Goal: Task Accomplishment & Management: Use online tool/utility

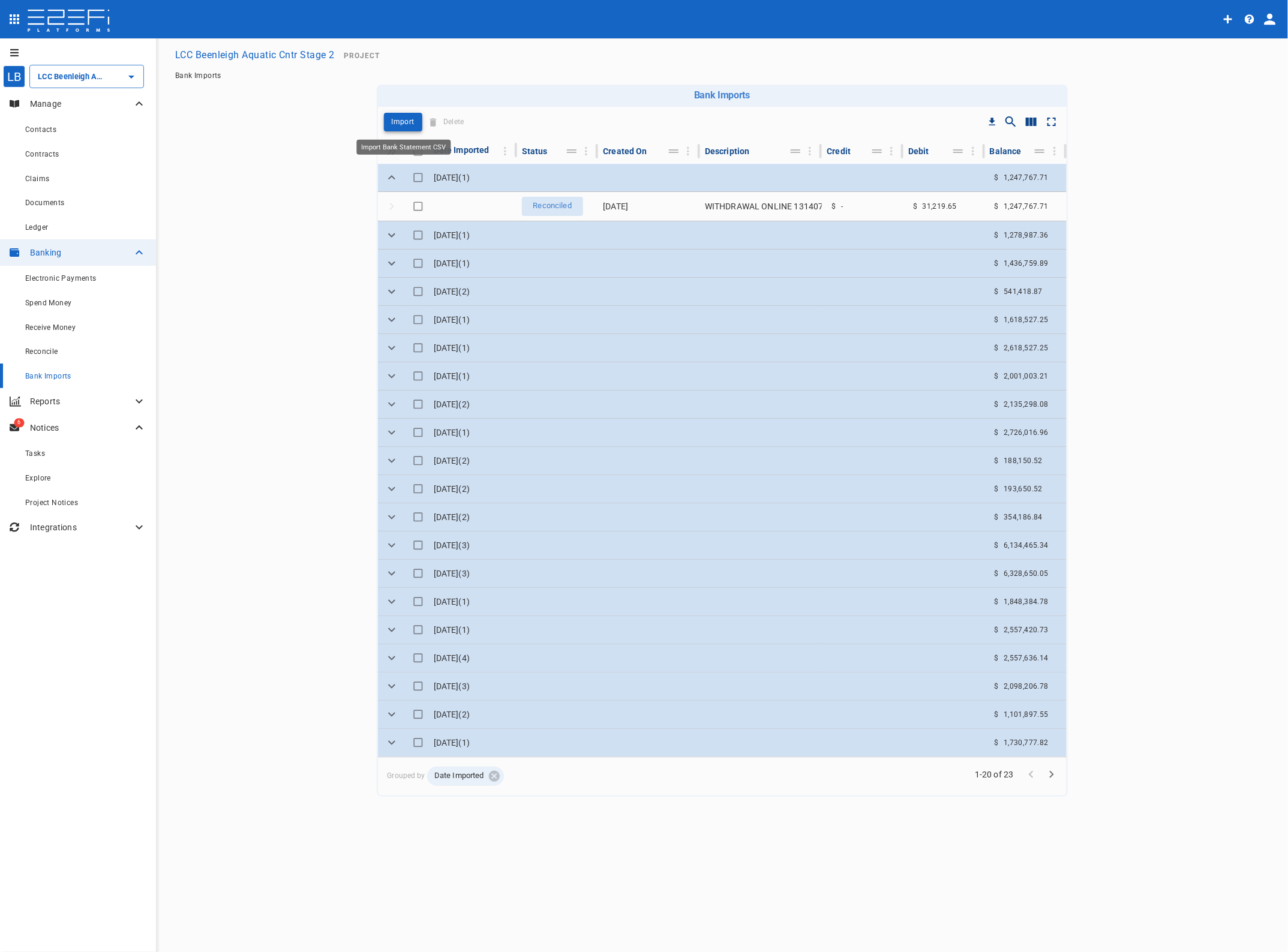
click at [396, 120] on p "Import" at bounding box center [403, 122] width 23 height 14
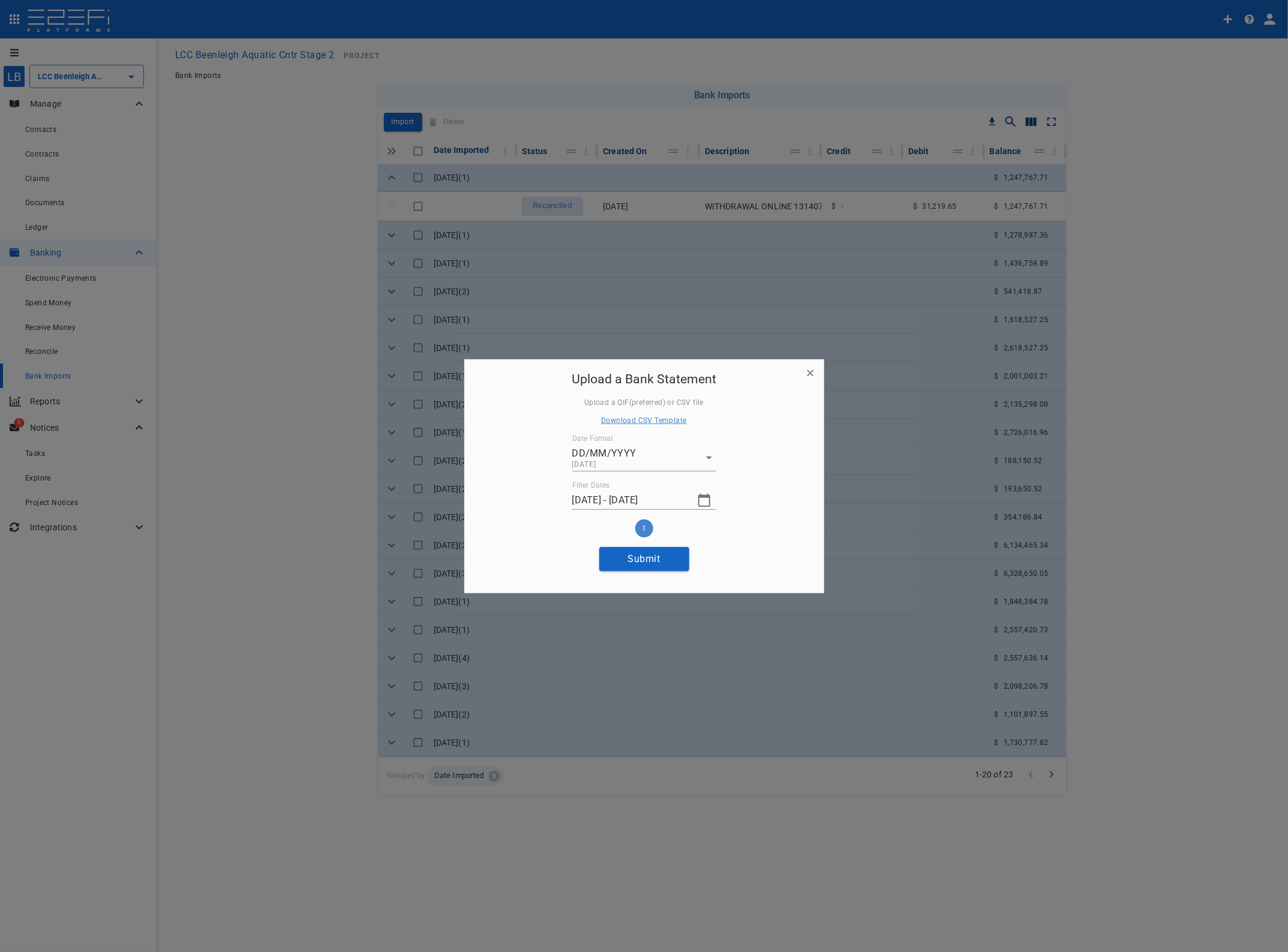
click at [708, 500] on icon "button" at bounding box center [704, 500] width 14 height 14
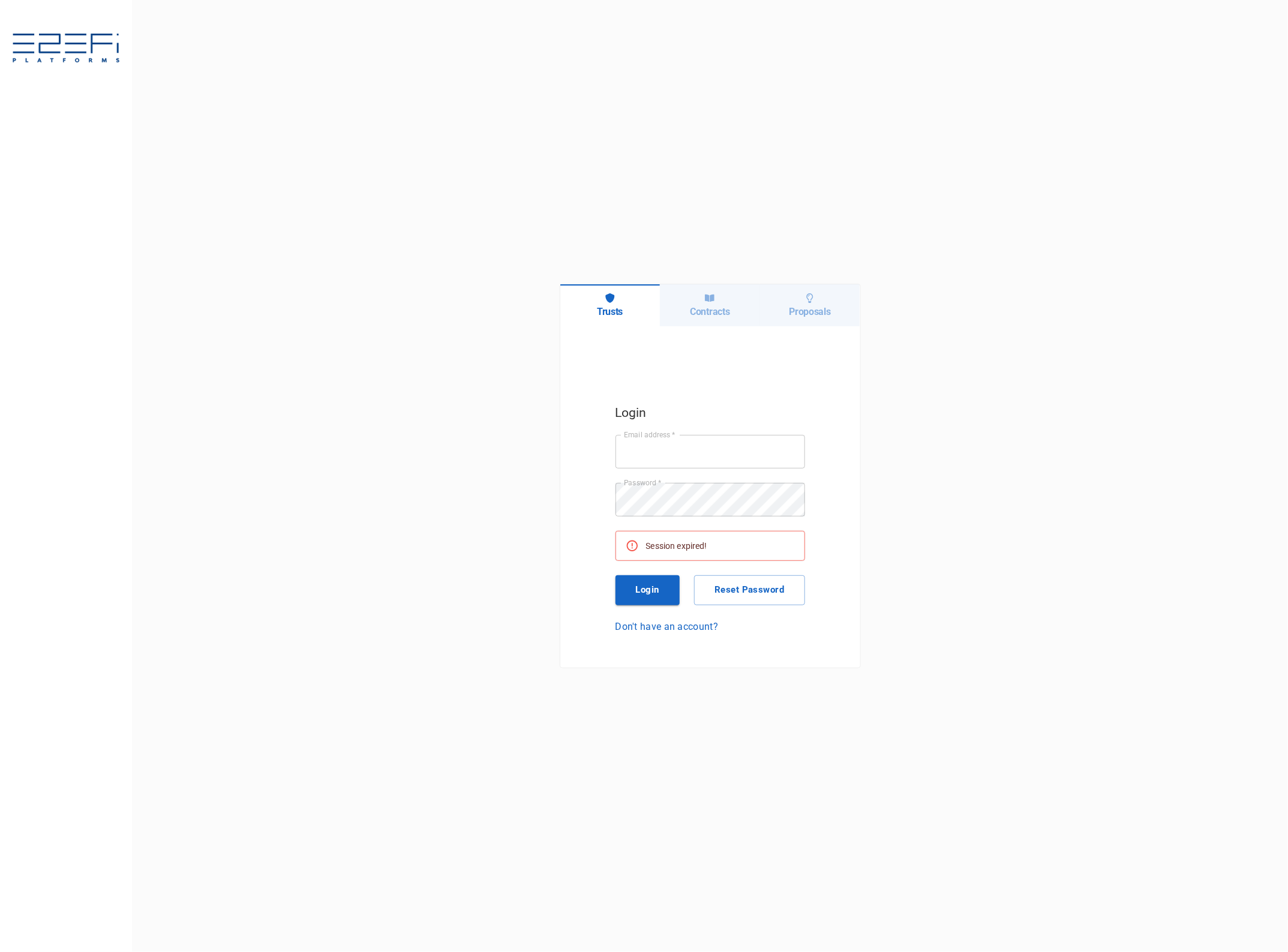
type input "[EMAIL_ADDRESS][DOMAIN_NAME]"
click at [658, 590] on button "Login" at bounding box center [648, 590] width 65 height 30
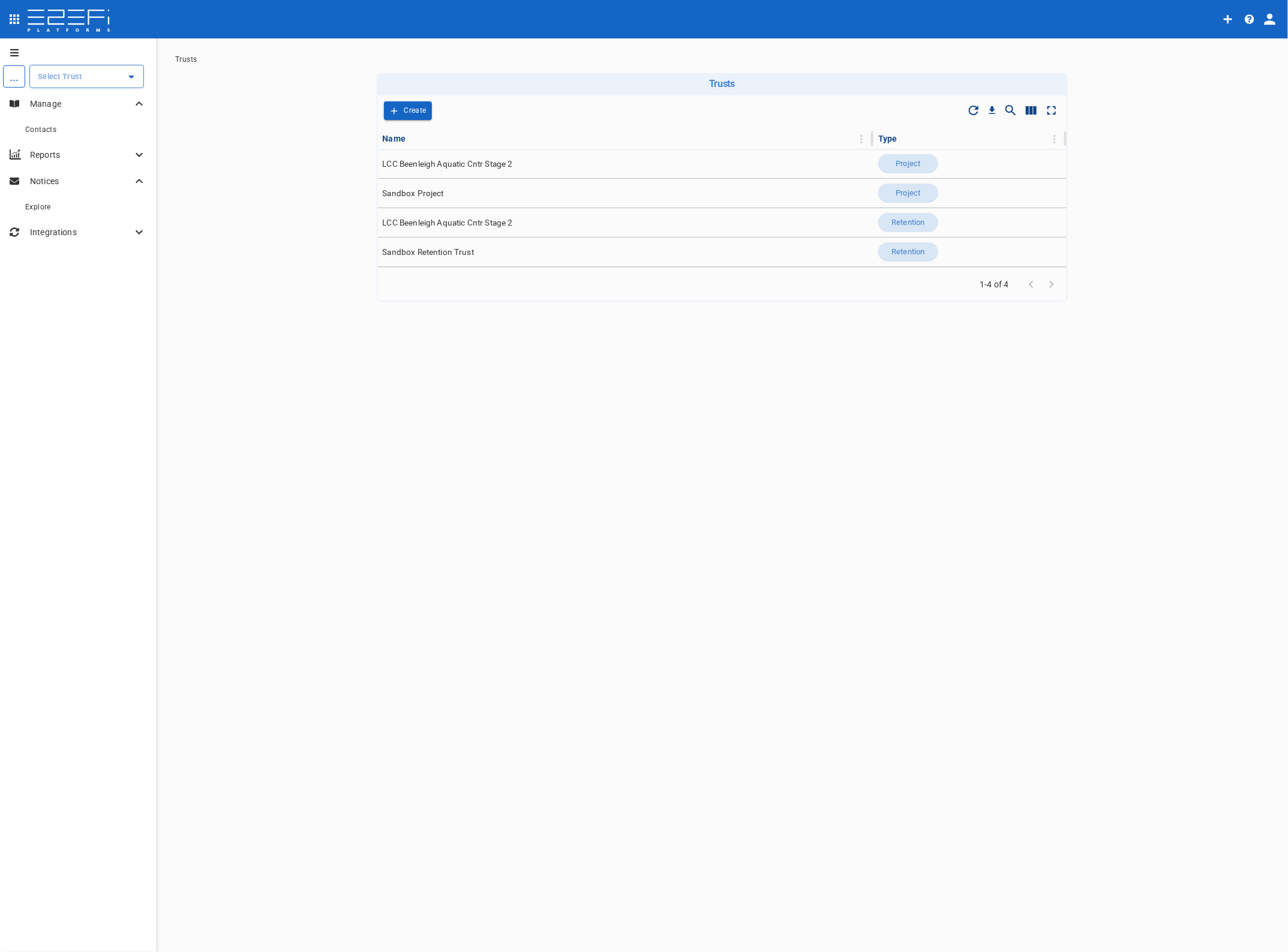
drag, startPoint x: 74, startPoint y: 76, endPoint x: 75, endPoint y: 87, distance: 11.0
click at [74, 76] on input "text" at bounding box center [77, 77] width 86 height 13
click at [73, 136] on p "LCC Beenleigh A..." at bounding box center [59, 136] width 79 height 14
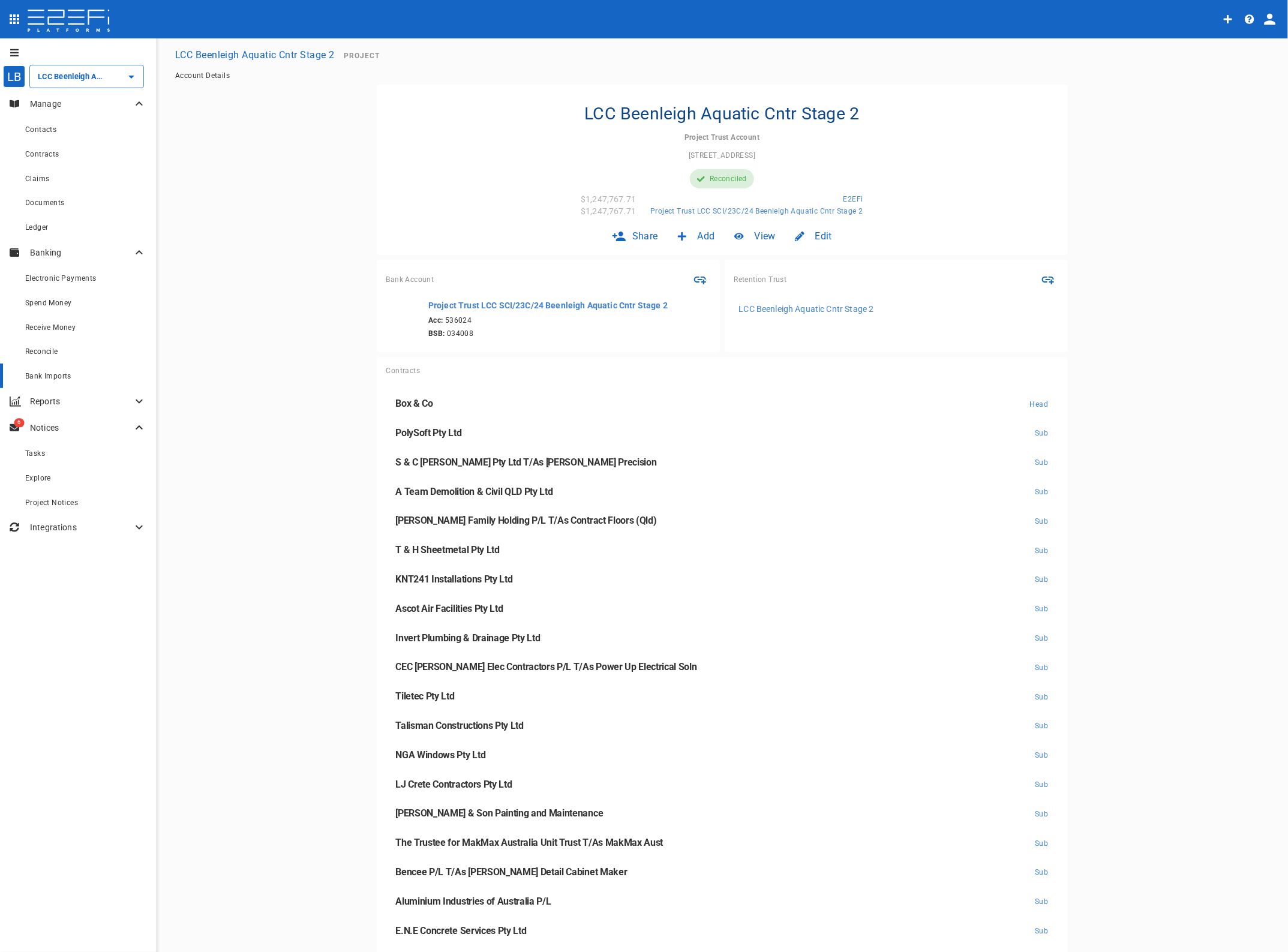
click at [37, 377] on span "Bank Imports" at bounding box center [48, 376] width 46 height 8
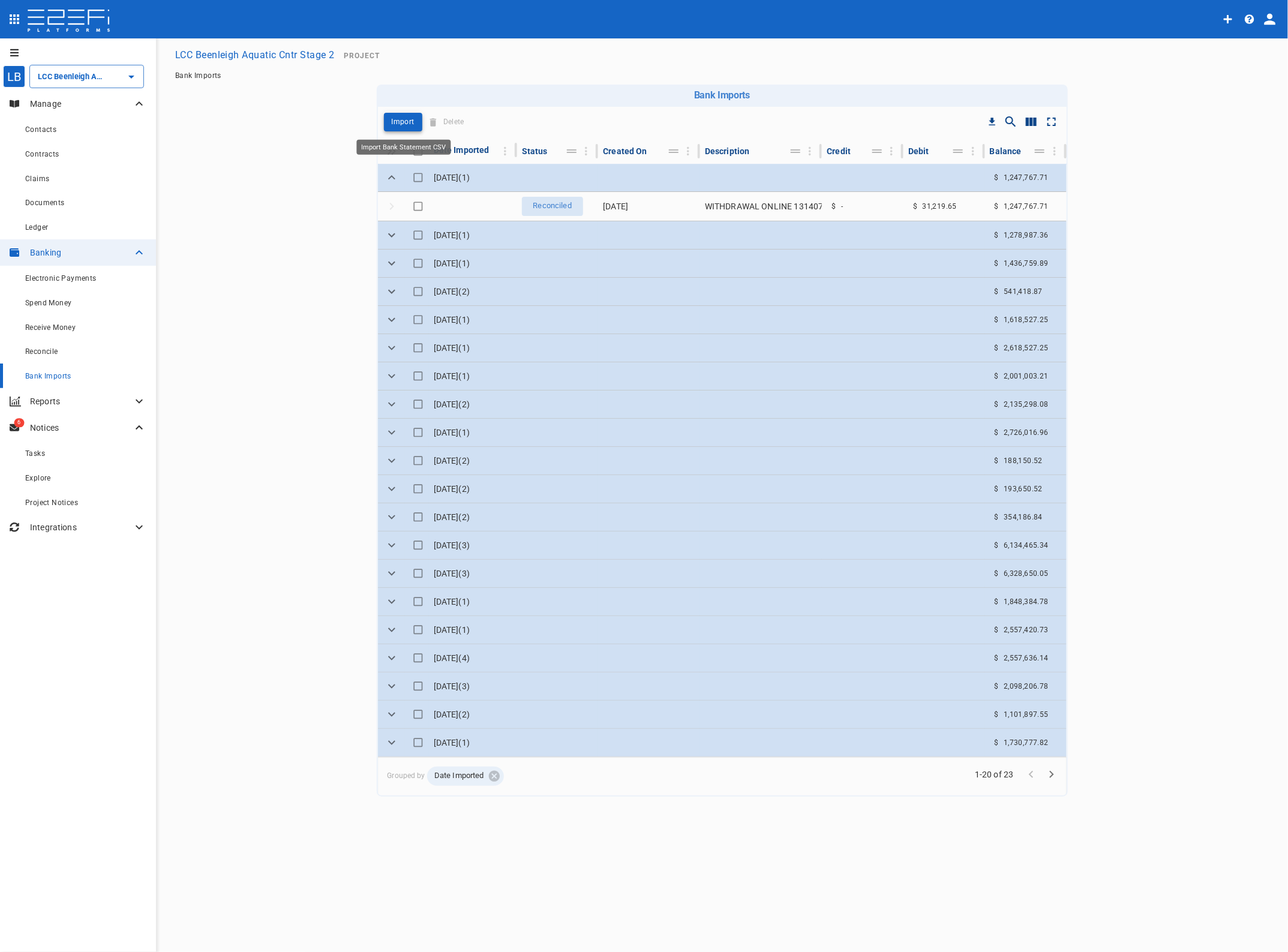
click at [407, 121] on p "Import" at bounding box center [403, 122] width 23 height 14
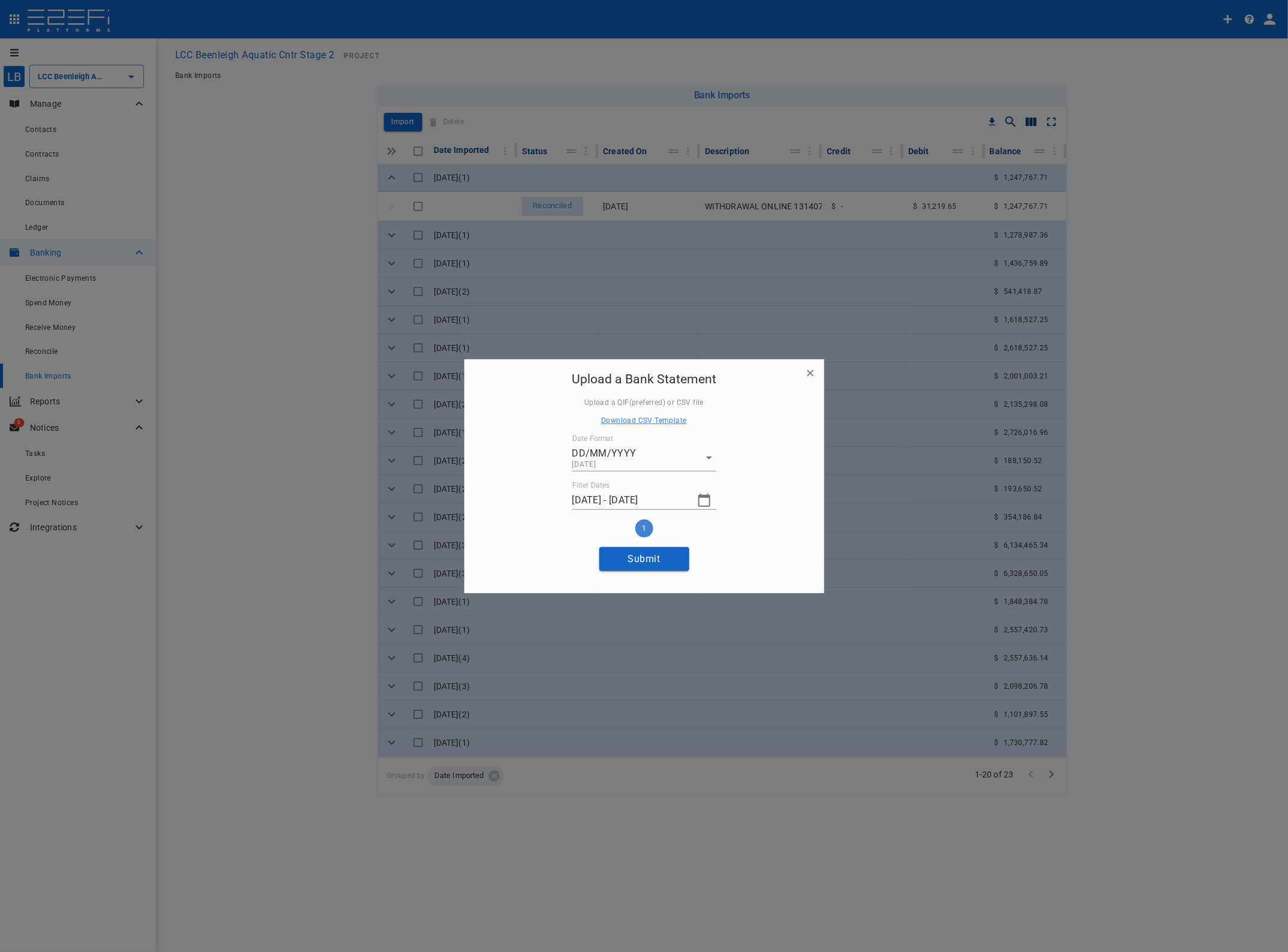
click at [711, 492] on button "button" at bounding box center [704, 500] width 24 height 24
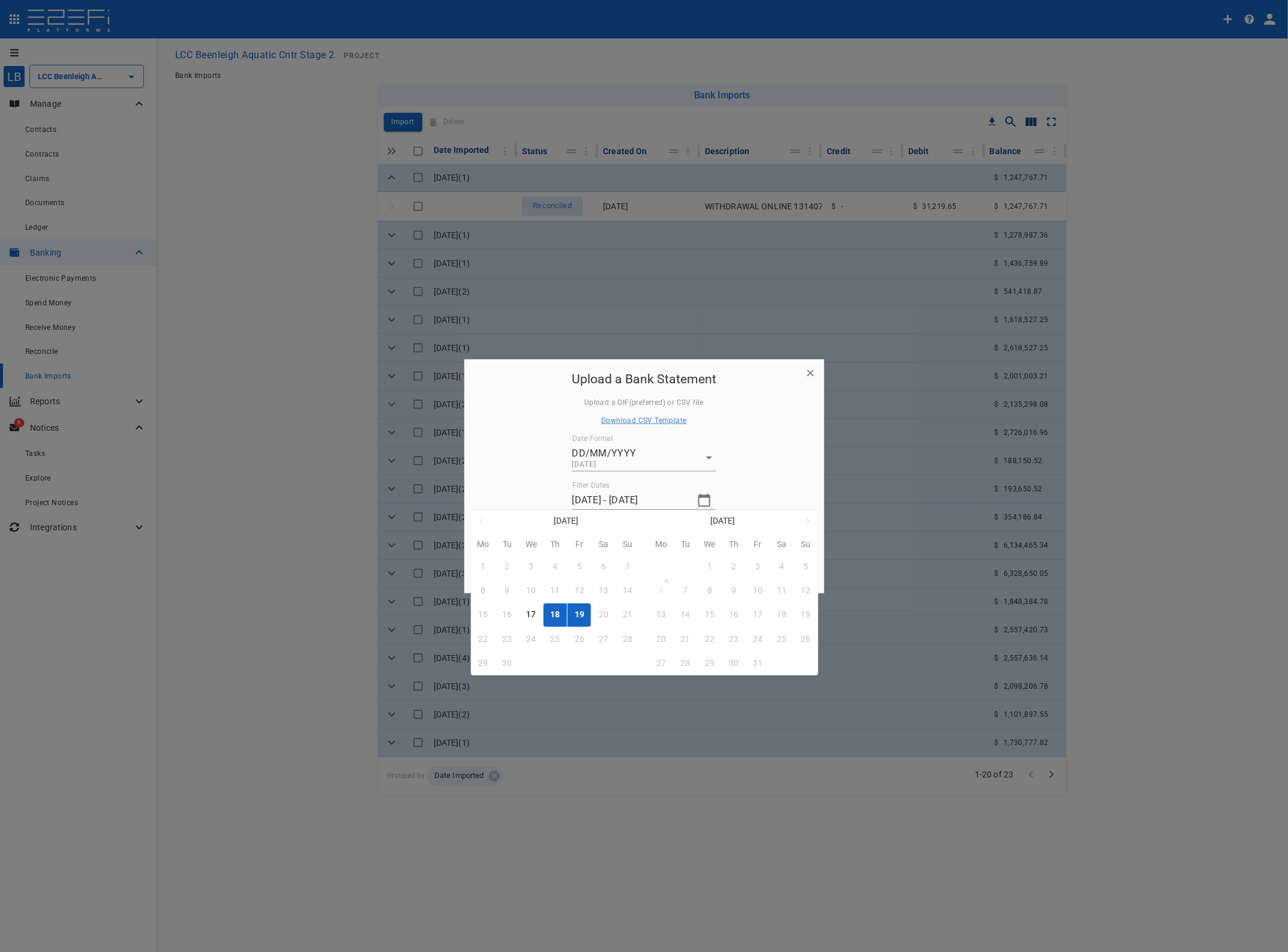
click at [558, 612] on div "18" at bounding box center [555, 614] width 10 height 14
click at [555, 618] on div "18" at bounding box center [555, 614] width 10 height 14
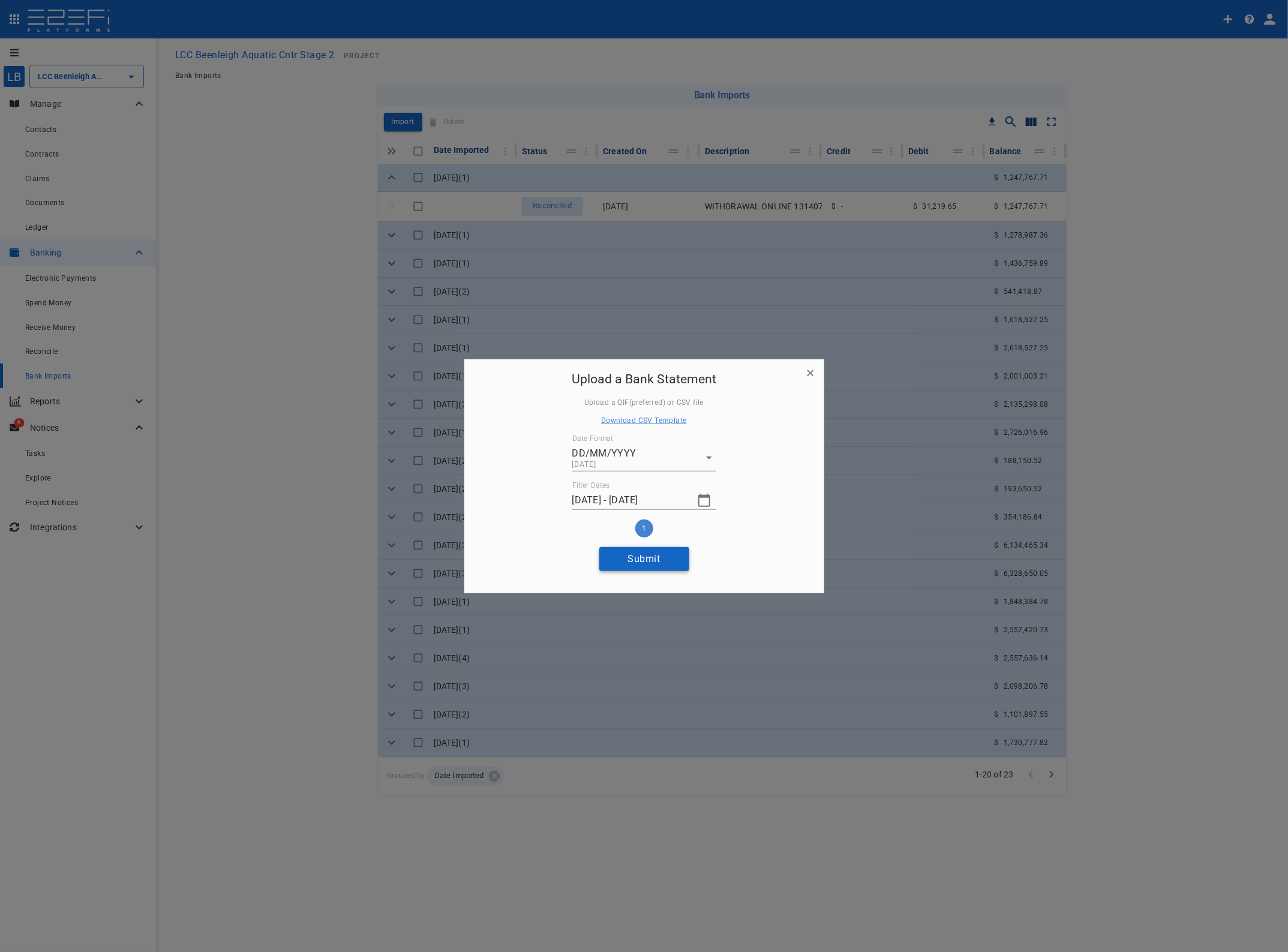
click at [648, 562] on button "Submit" at bounding box center [644, 558] width 90 height 23
type input "[DATE] - [DATE]"
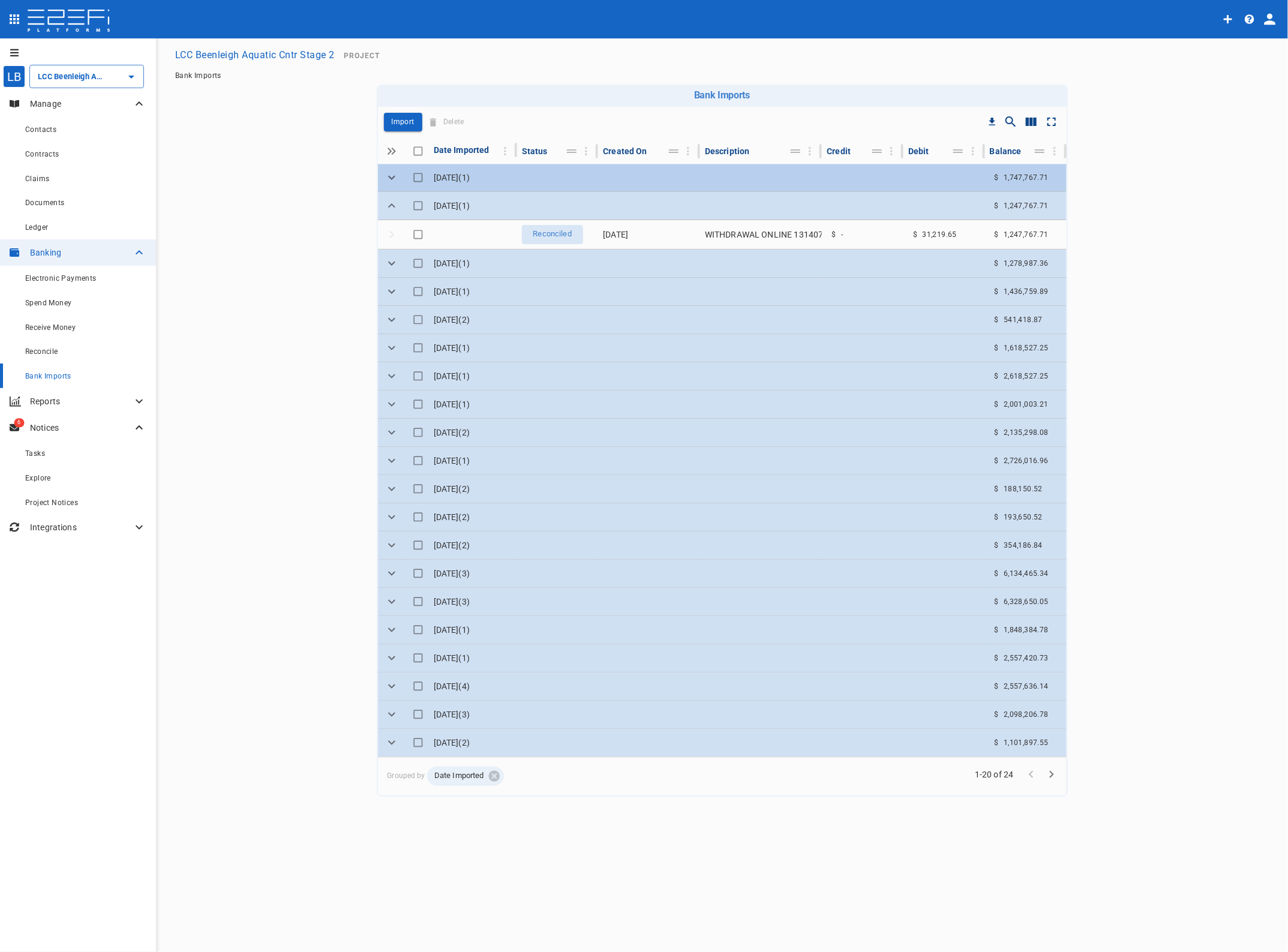
click at [388, 175] on icon "Expand" at bounding box center [391, 177] width 7 height 5
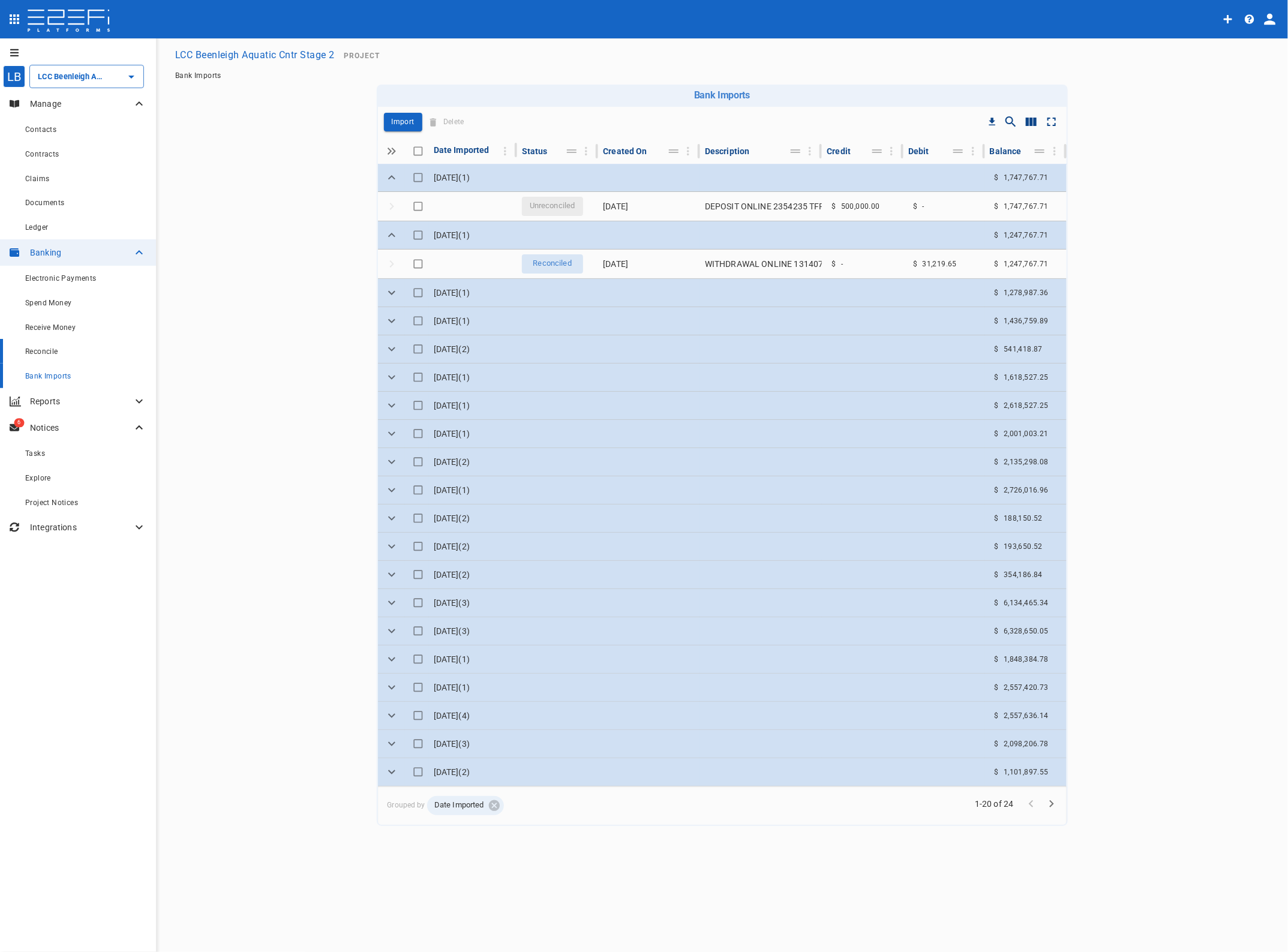
click at [37, 354] on span "Reconcile" at bounding box center [41, 351] width 33 height 8
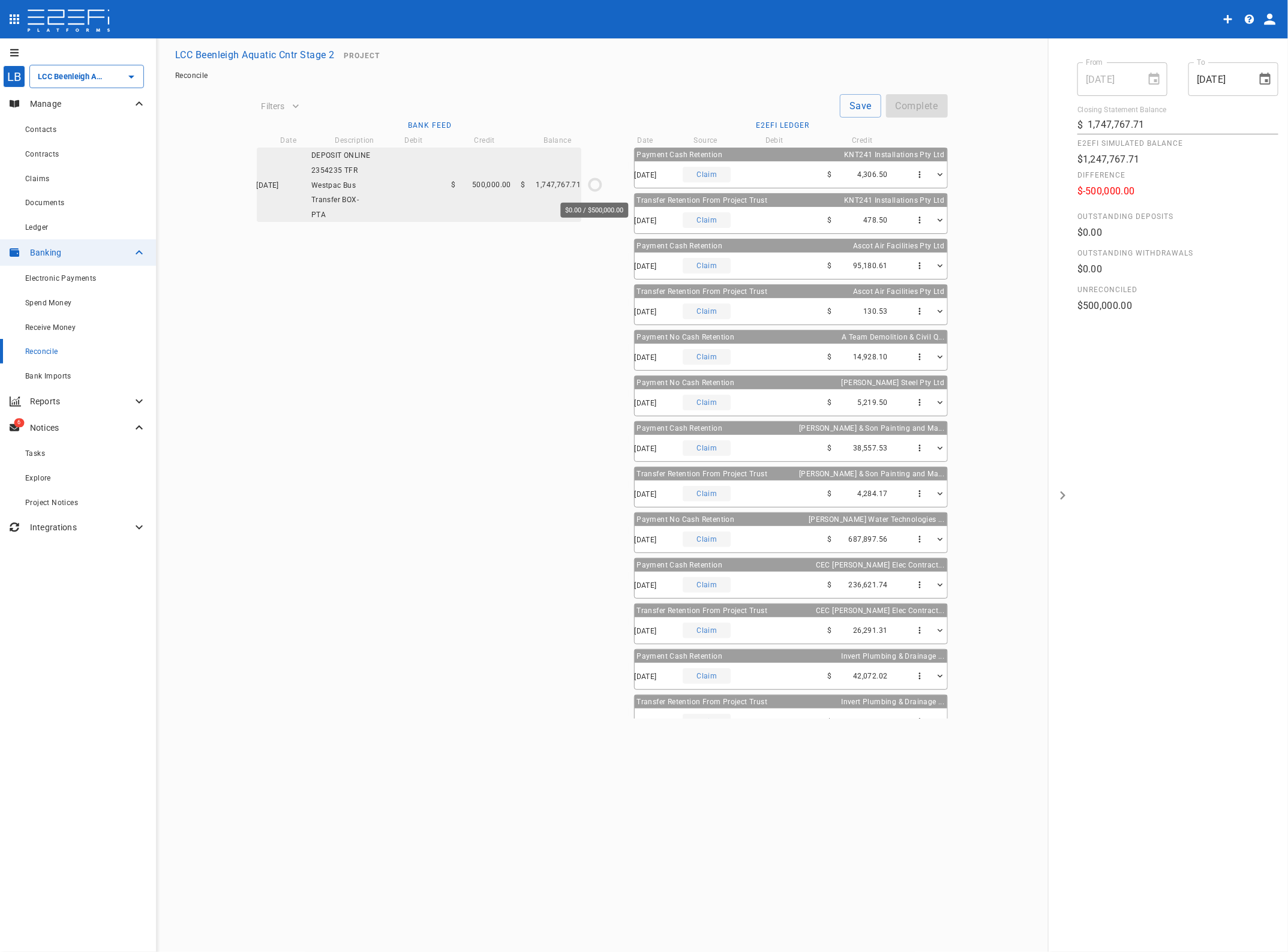
click at [593, 182] on icon "$0.00 / $500,000.00" at bounding box center [595, 185] width 18 height 18
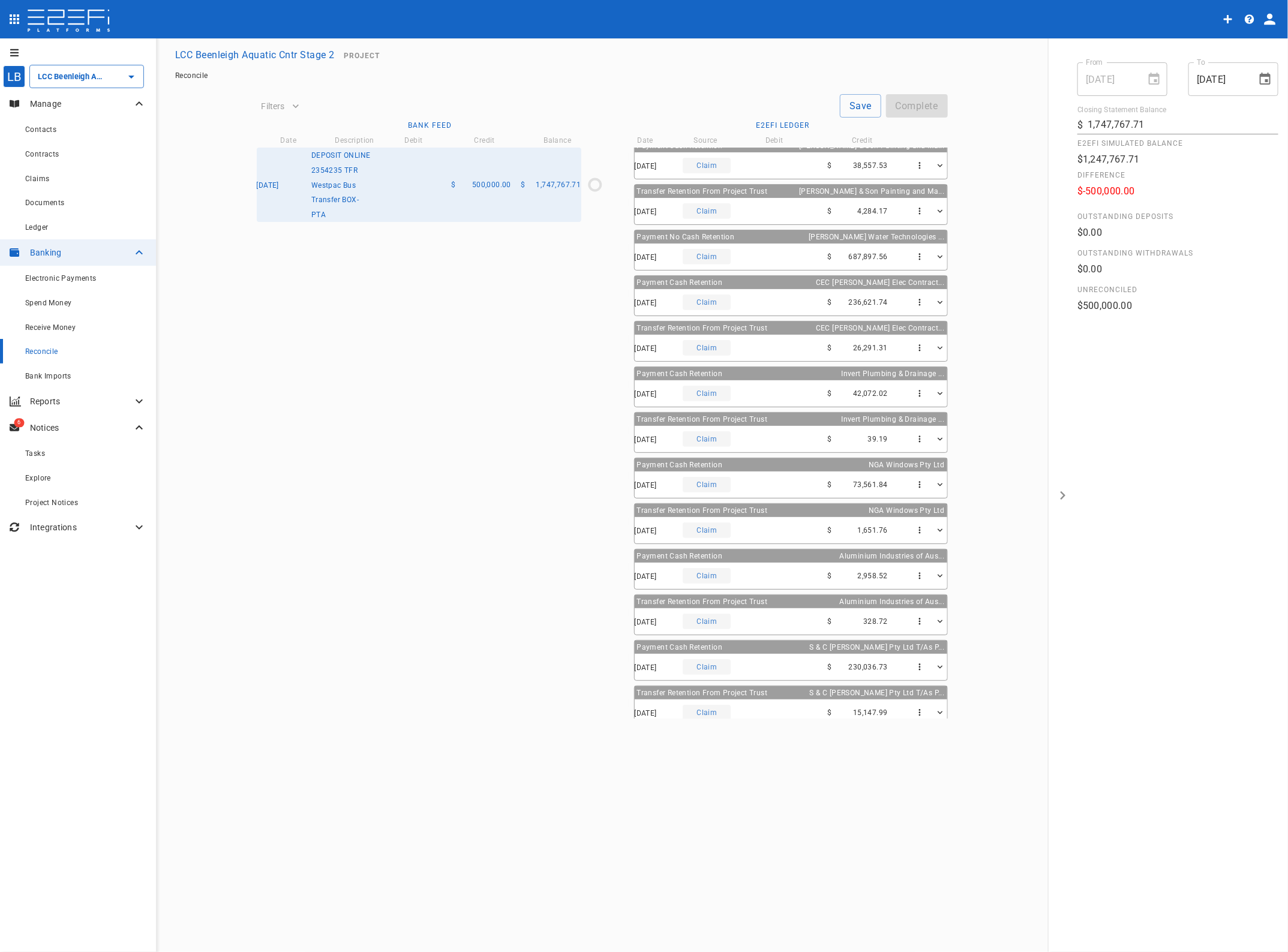
scroll to position [341, 0]
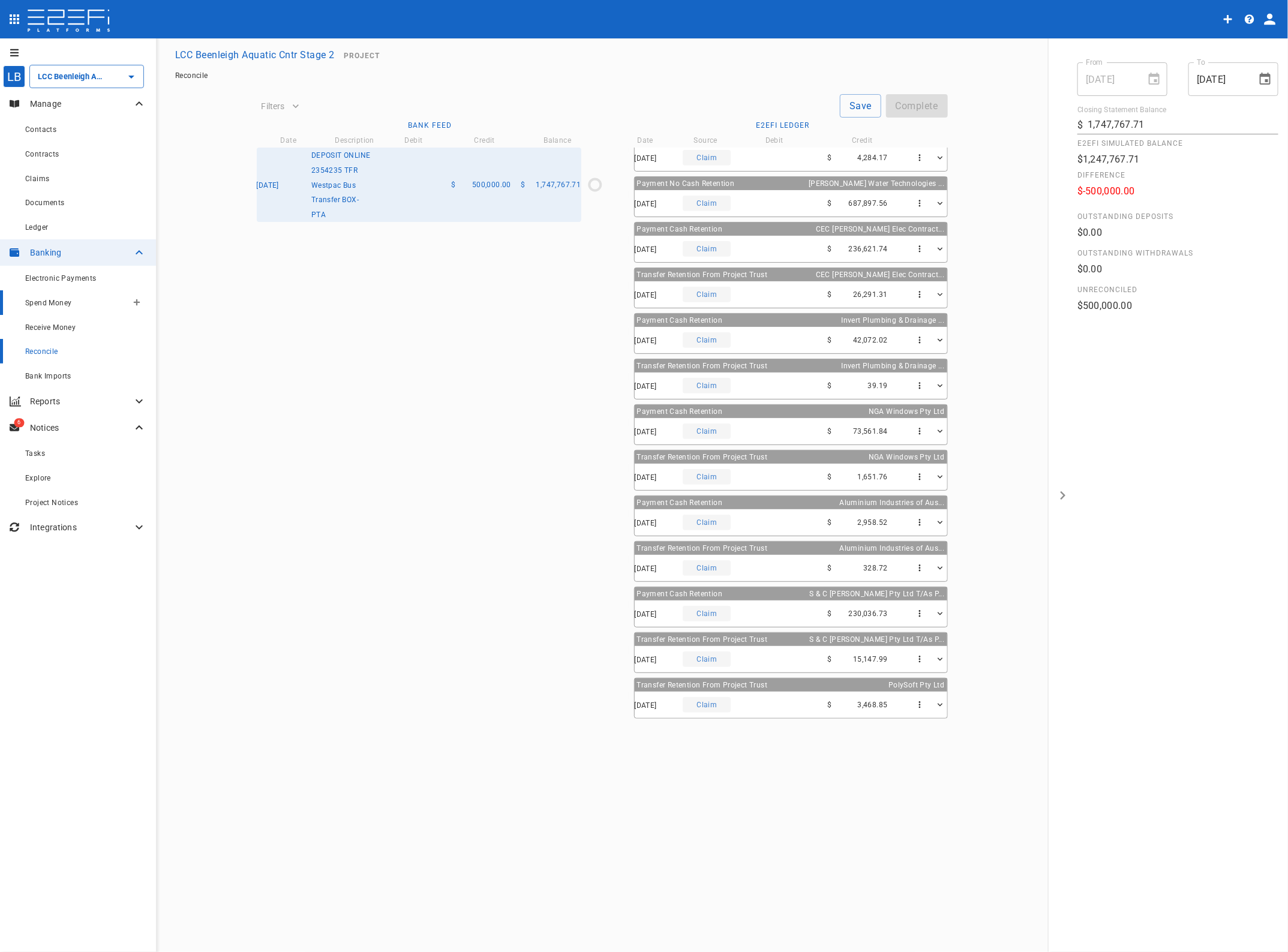
click at [41, 300] on span "Spend Money" at bounding box center [48, 302] width 46 height 8
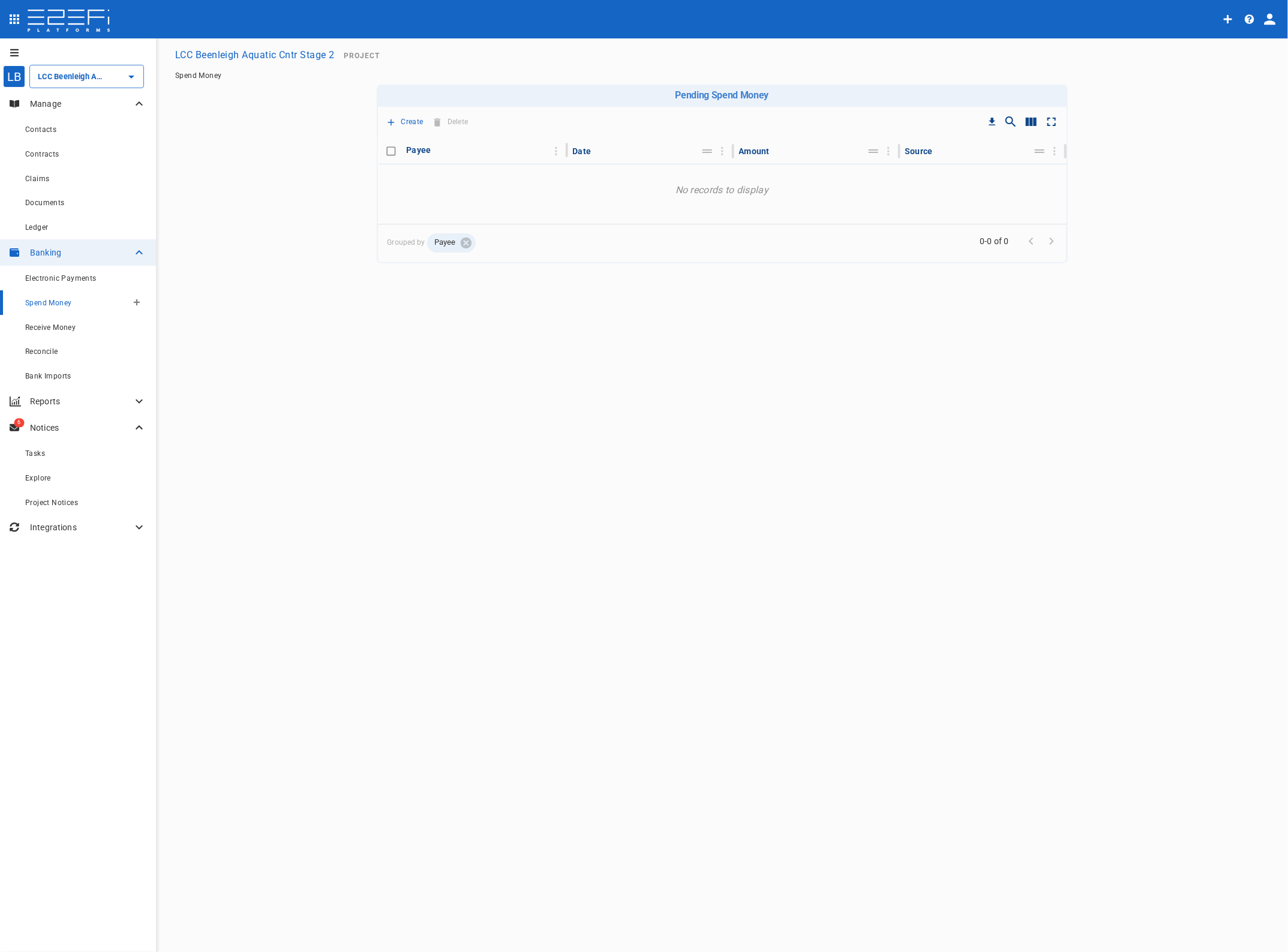
click at [56, 302] on span "Spend Money" at bounding box center [48, 302] width 46 height 8
click at [136, 301] on icon "Create spend money" at bounding box center [137, 302] width 6 height 6
click at [169, 368] on span "Trustee Payment" at bounding box center [173, 370] width 72 height 14
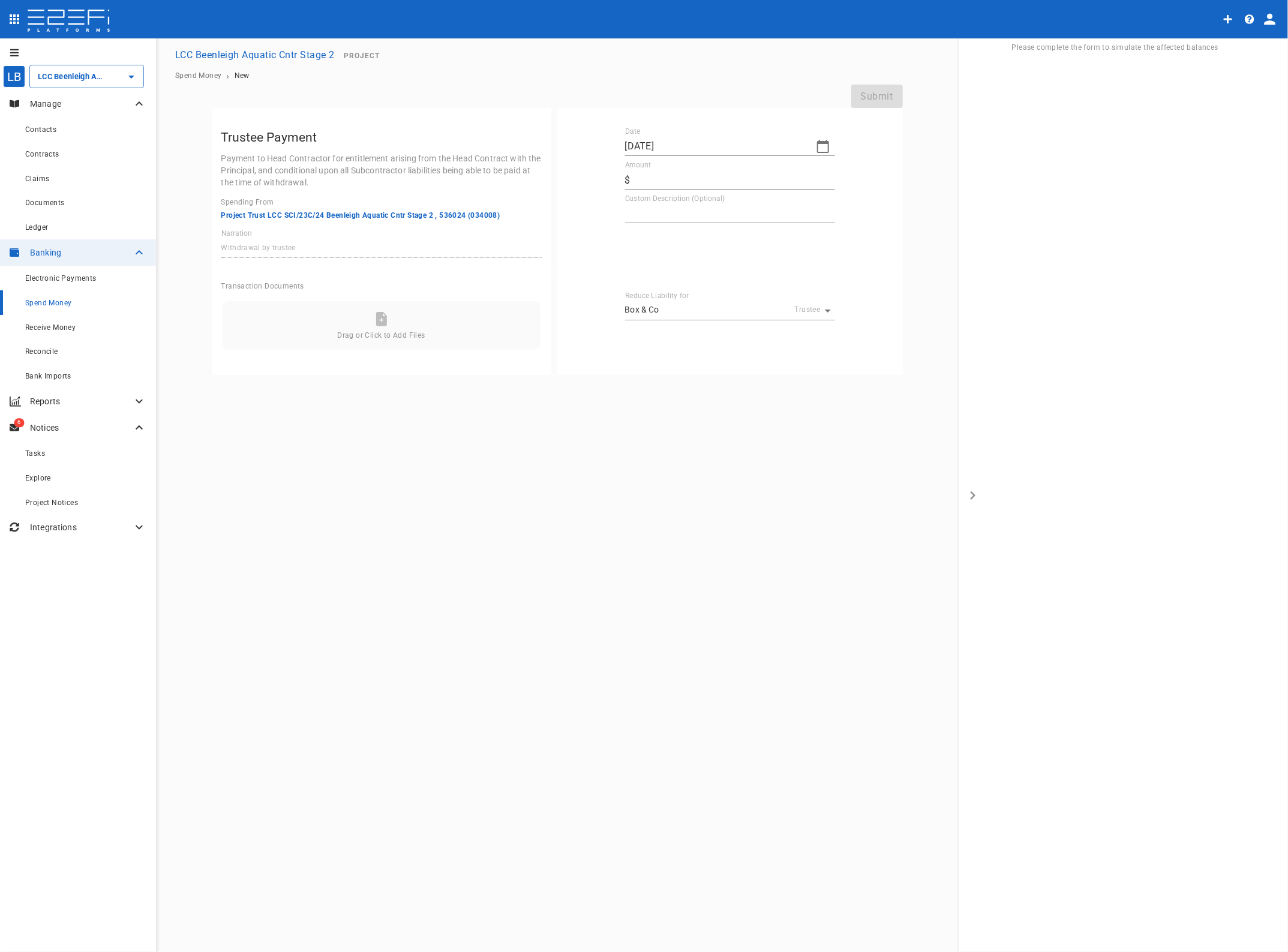
click at [816, 145] on icon "button" at bounding box center [823, 146] width 14 height 14
click at [712, 261] on div "18" at bounding box center [710, 260] width 10 height 14
type input "[DATE]"
click at [641, 179] on input "Amount" at bounding box center [735, 180] width 199 height 19
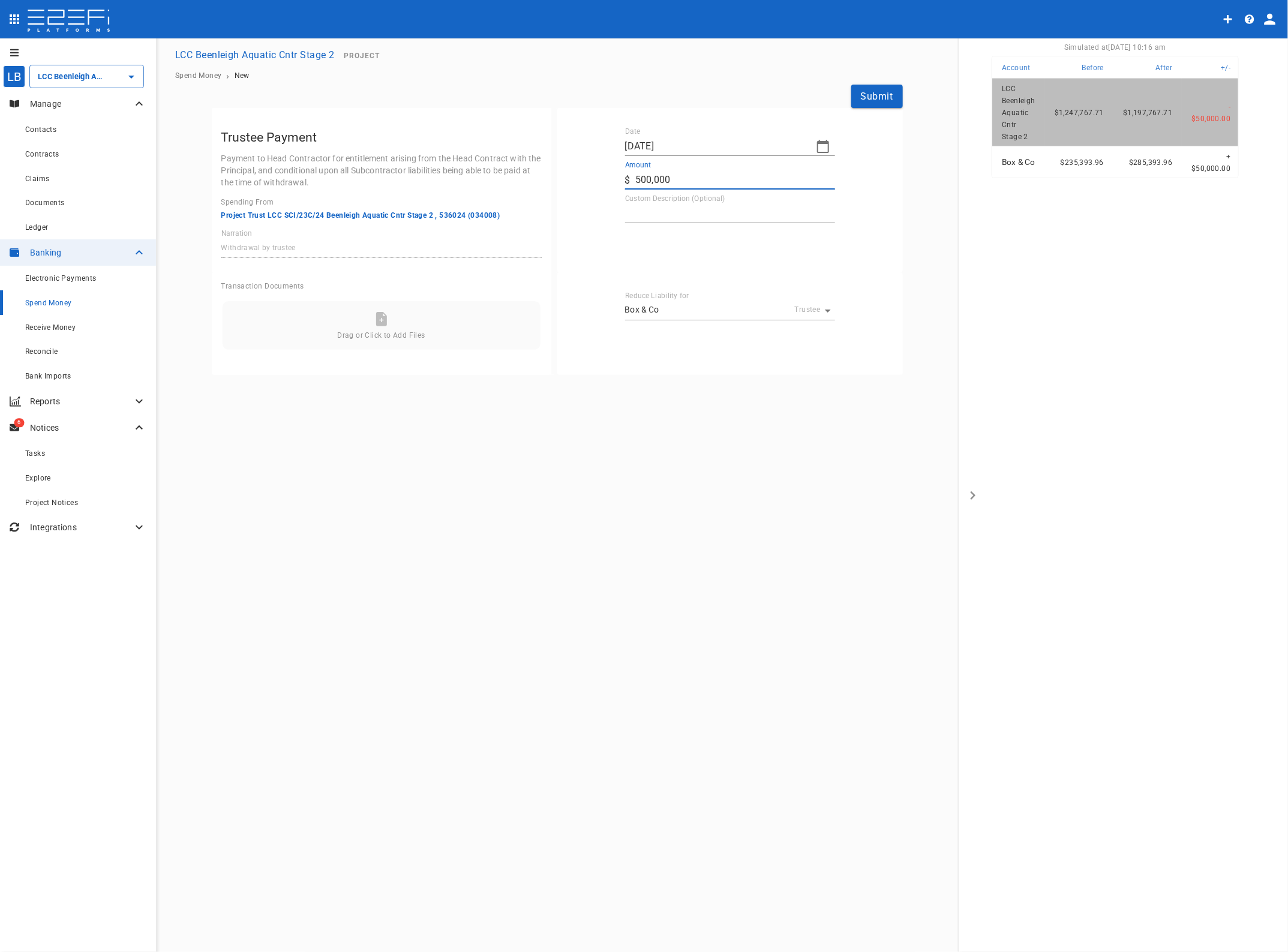
type input "500,000"
click at [642, 212] on textarea "Custom Description (Optional)" at bounding box center [730, 213] width 210 height 14
type textarea "Transfer to Box Main Acc"
click at [867, 92] on button "Submit" at bounding box center [877, 96] width 51 height 23
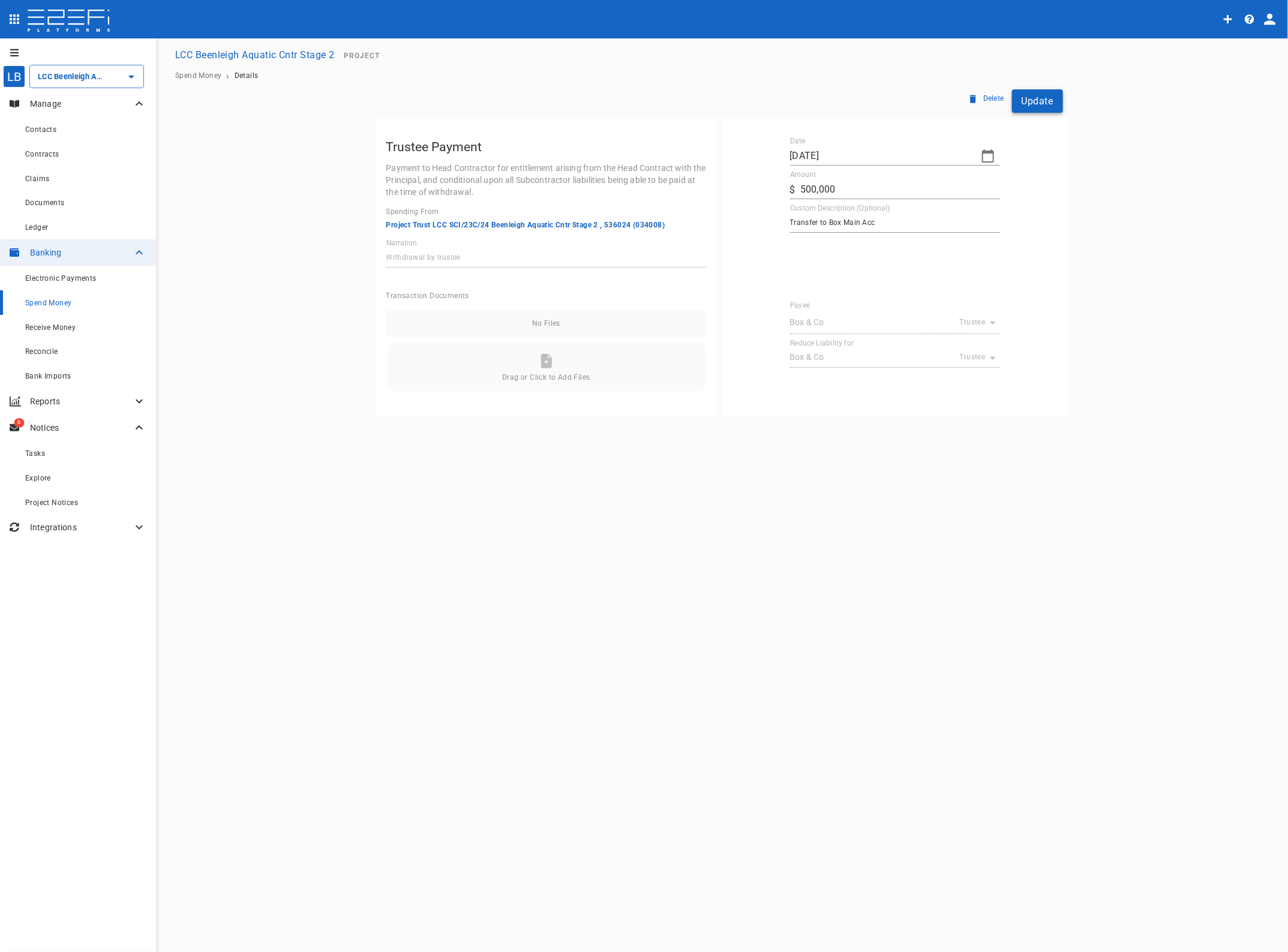
click at [1045, 100] on button "Update" at bounding box center [1037, 101] width 51 height 23
click at [42, 349] on span "Reconcile" at bounding box center [41, 351] width 33 height 8
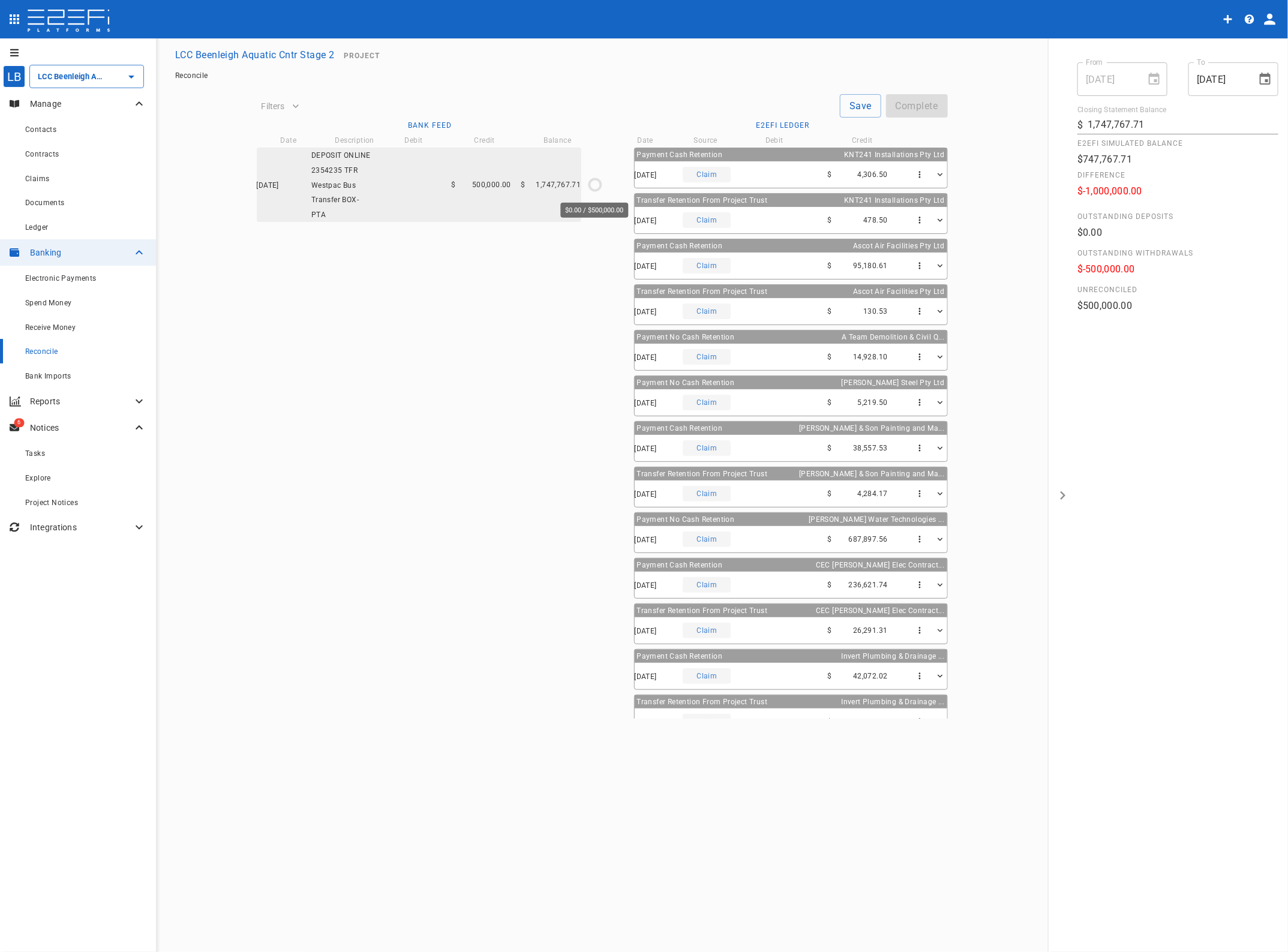
click at [589, 183] on circle "$0.00 / $500,000.00" at bounding box center [595, 185] width 12 height 12
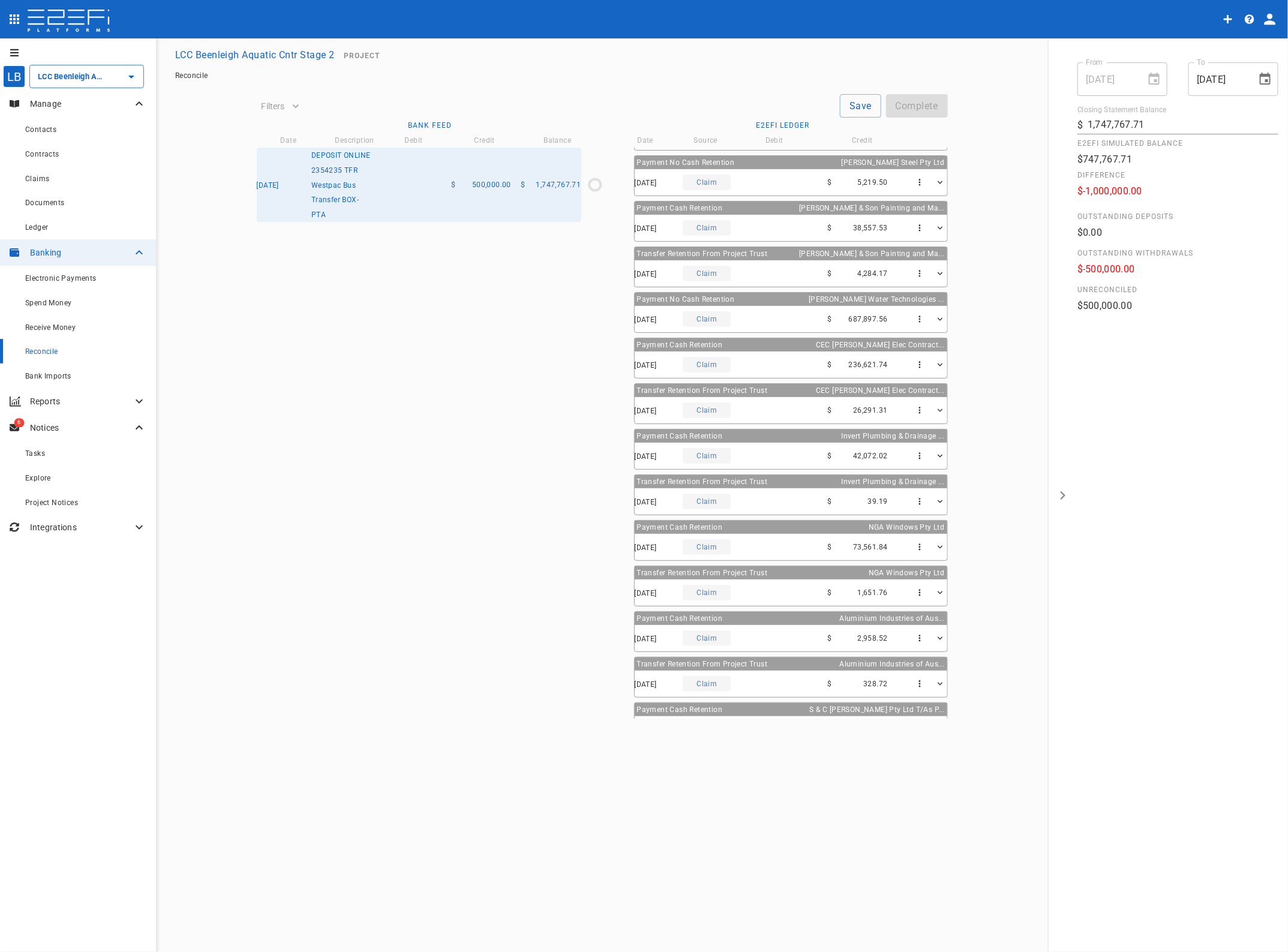
scroll to position [387, 0]
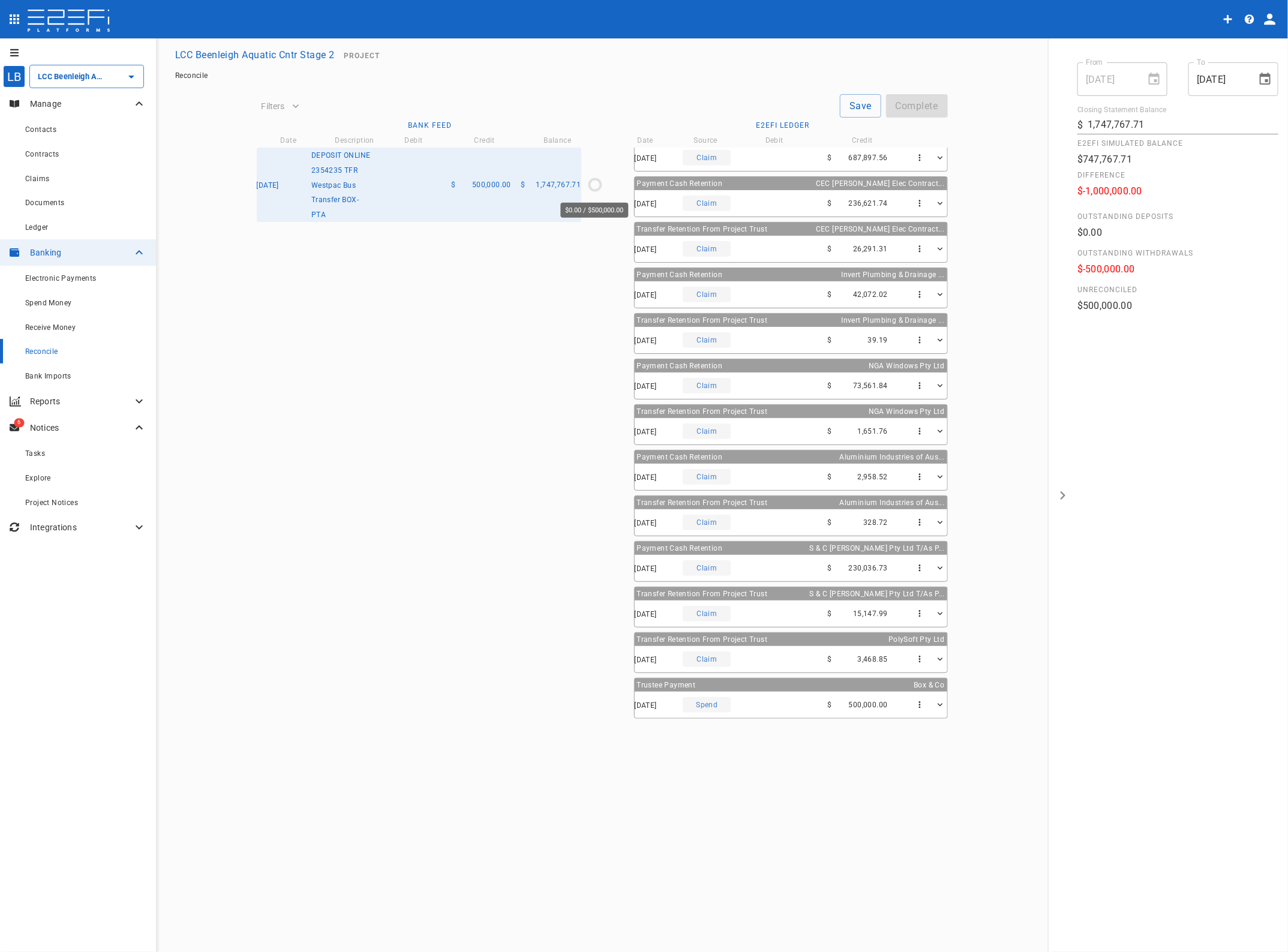
click at [589, 183] on circle "$0.00 / $500,000.00" at bounding box center [595, 185] width 12 height 12
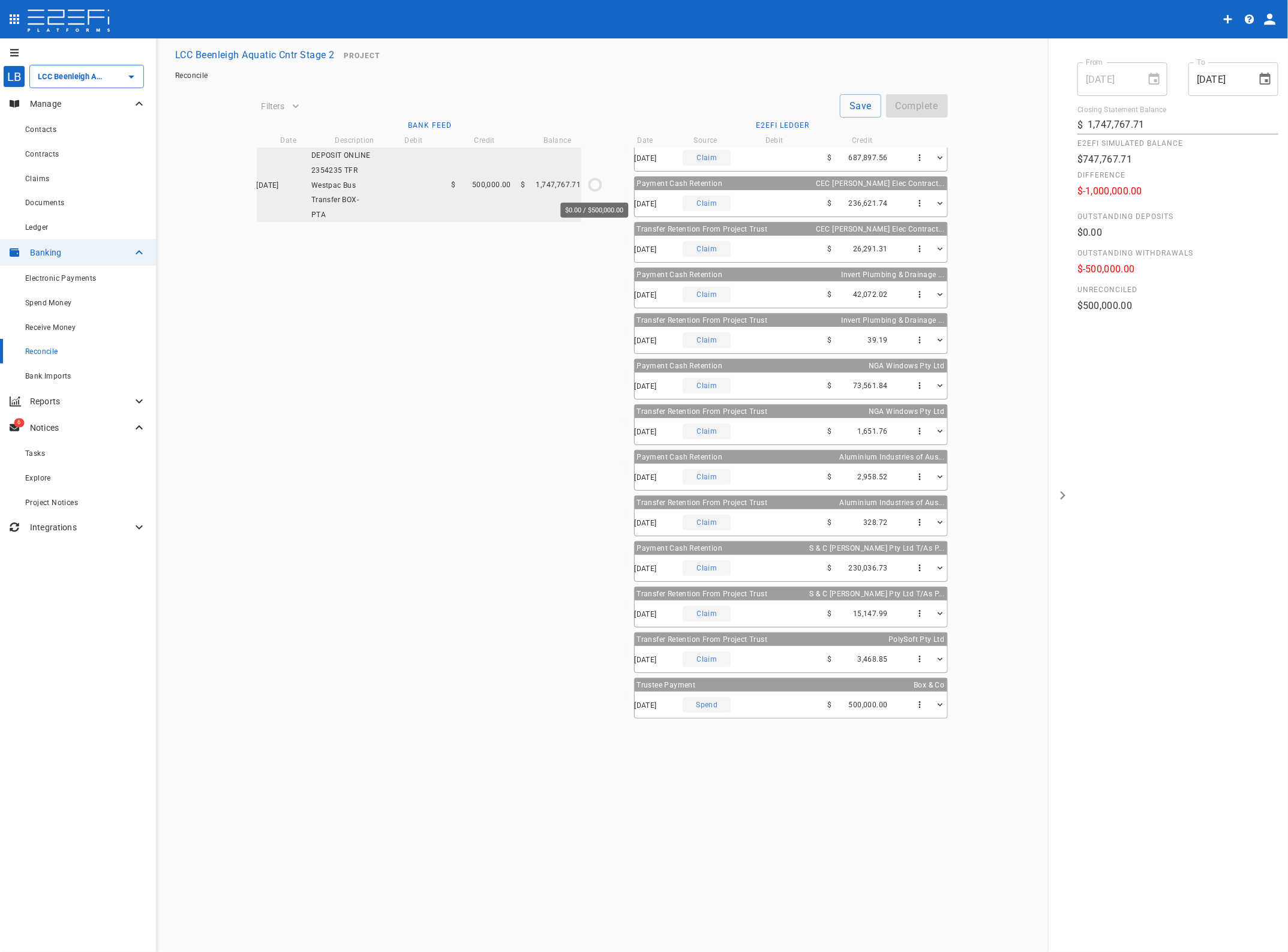
click at [594, 184] on icon "$0.00 / $500,000.00" at bounding box center [595, 185] width 18 height 18
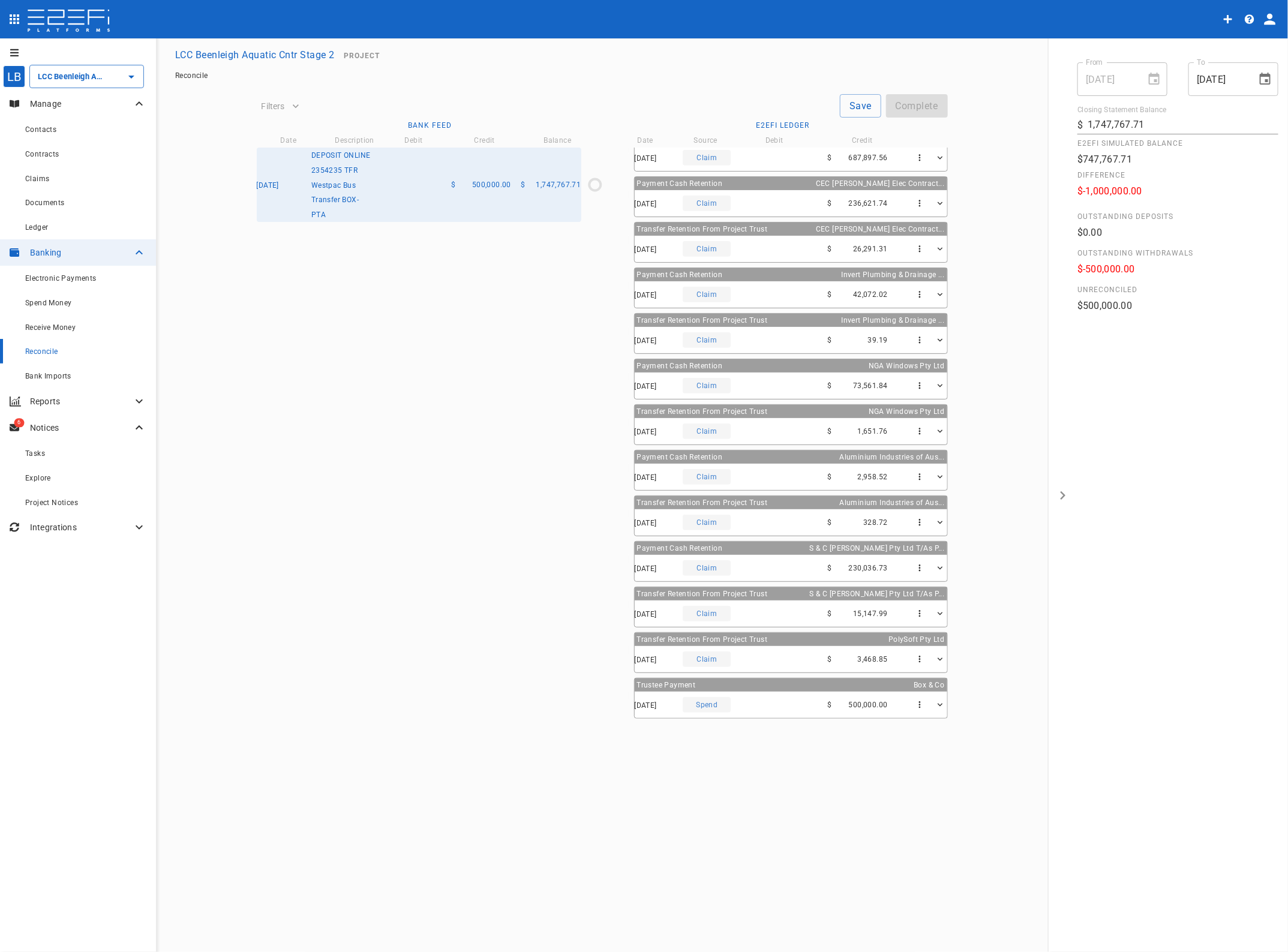
click at [658, 695] on div "18/09/2025 Spend $ 500,000.00" at bounding box center [791, 704] width 313 height 26
click at [594, 181] on icon "$0.00 / $500,000.00" at bounding box center [595, 185] width 18 height 18
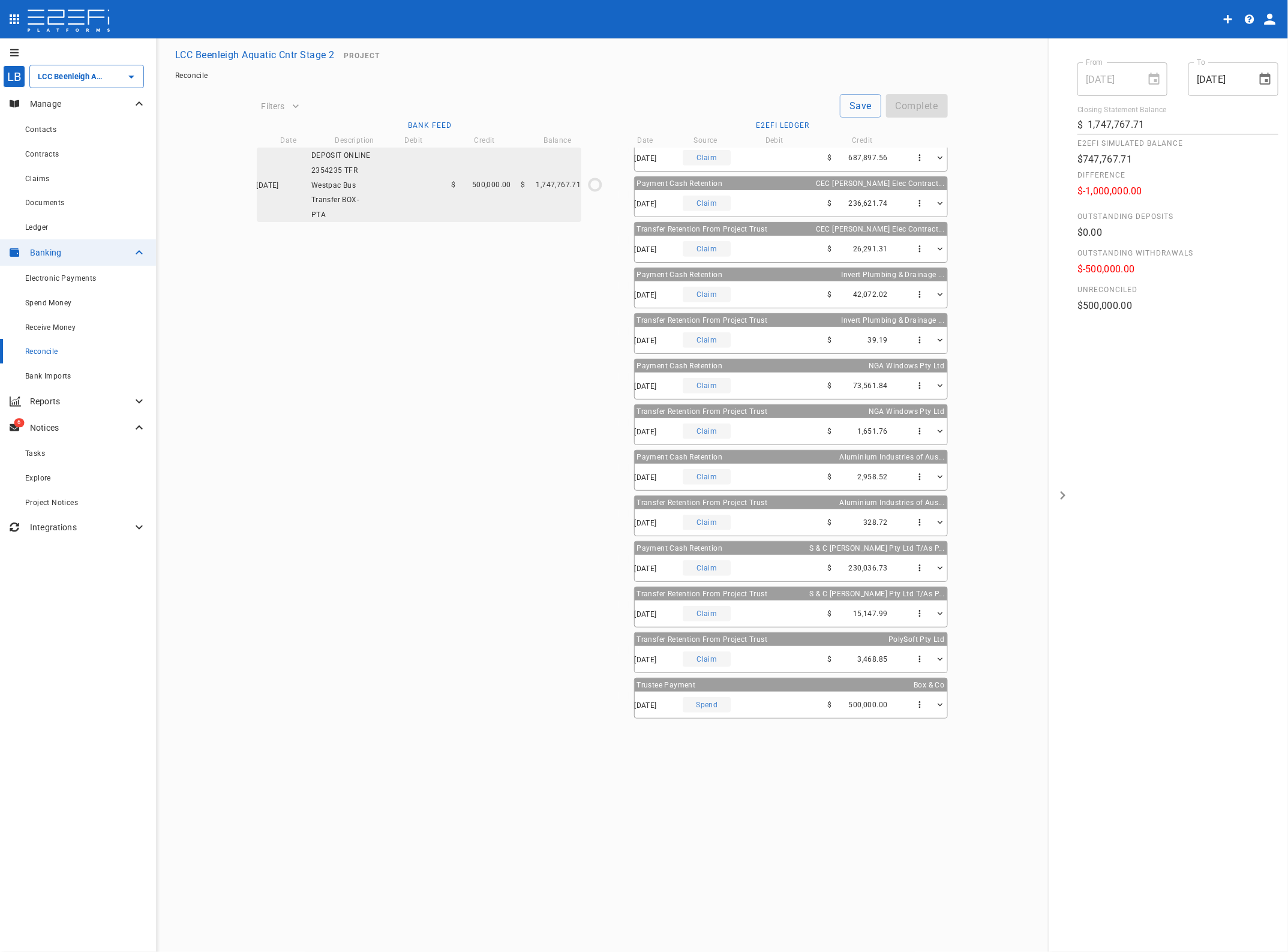
click at [715, 706] on div "Spend" at bounding box center [706, 704] width 48 height 15
click at [51, 300] on span "Spend Money" at bounding box center [48, 302] width 46 height 8
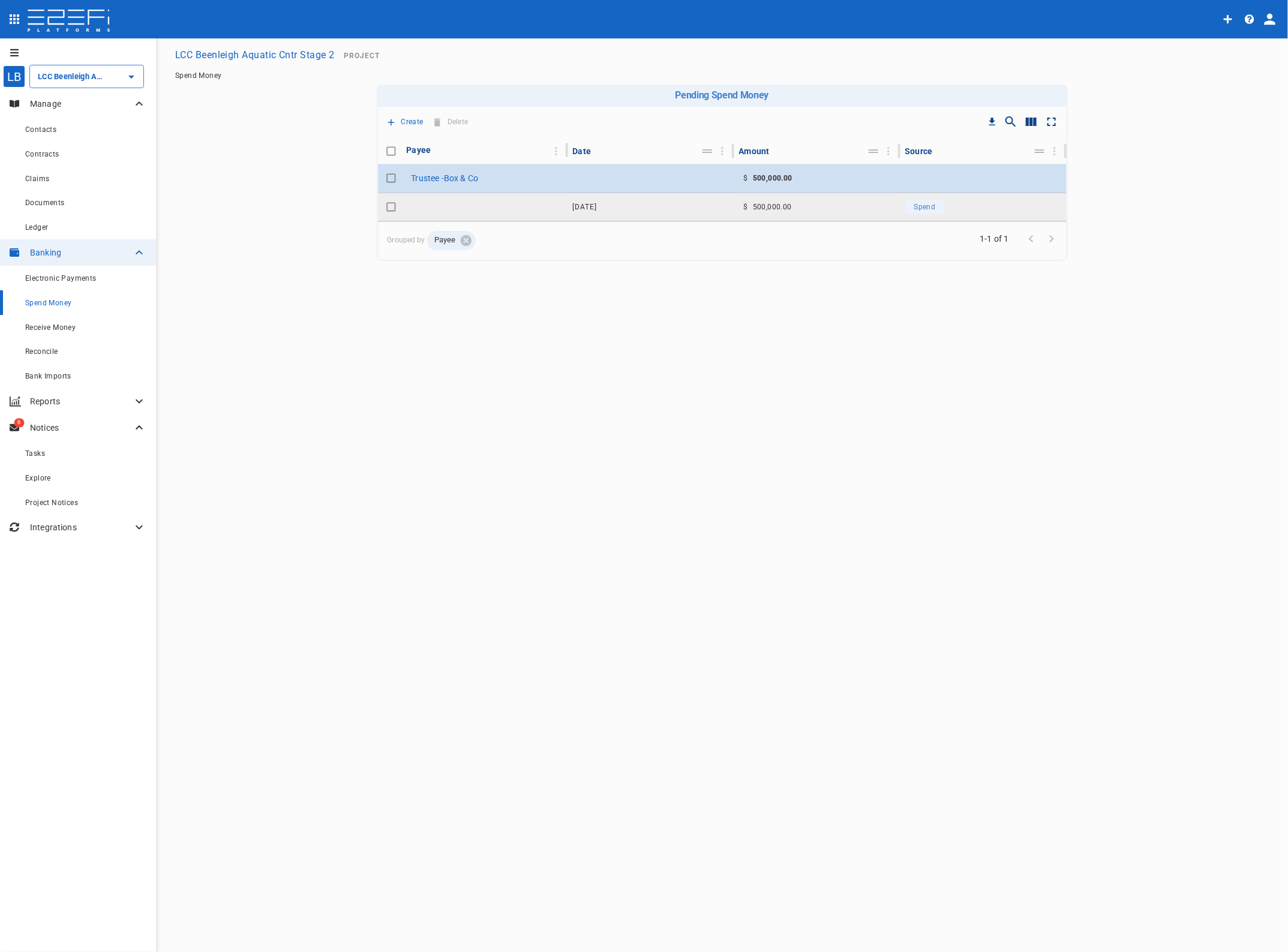
click at [387, 207] on input "Toggle select row" at bounding box center [391, 207] width 17 height 17
checkbox input "true"
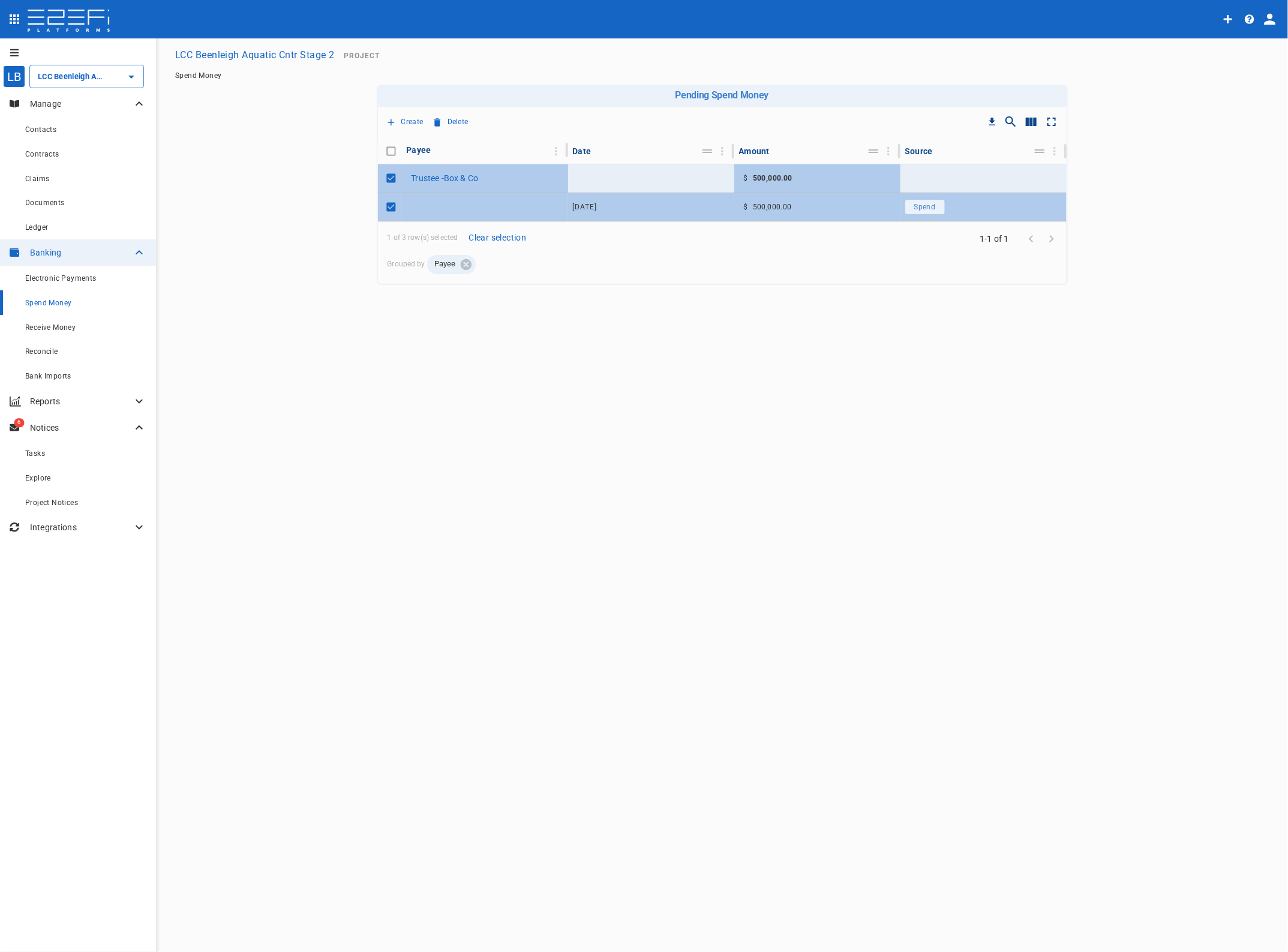
click at [658, 457] on div "LB LCC Beenleigh Aquatic Cntr Stage 2 ​ Manage Contacts Contracts Claims Docume…" at bounding box center [644, 496] width 1288 height 915
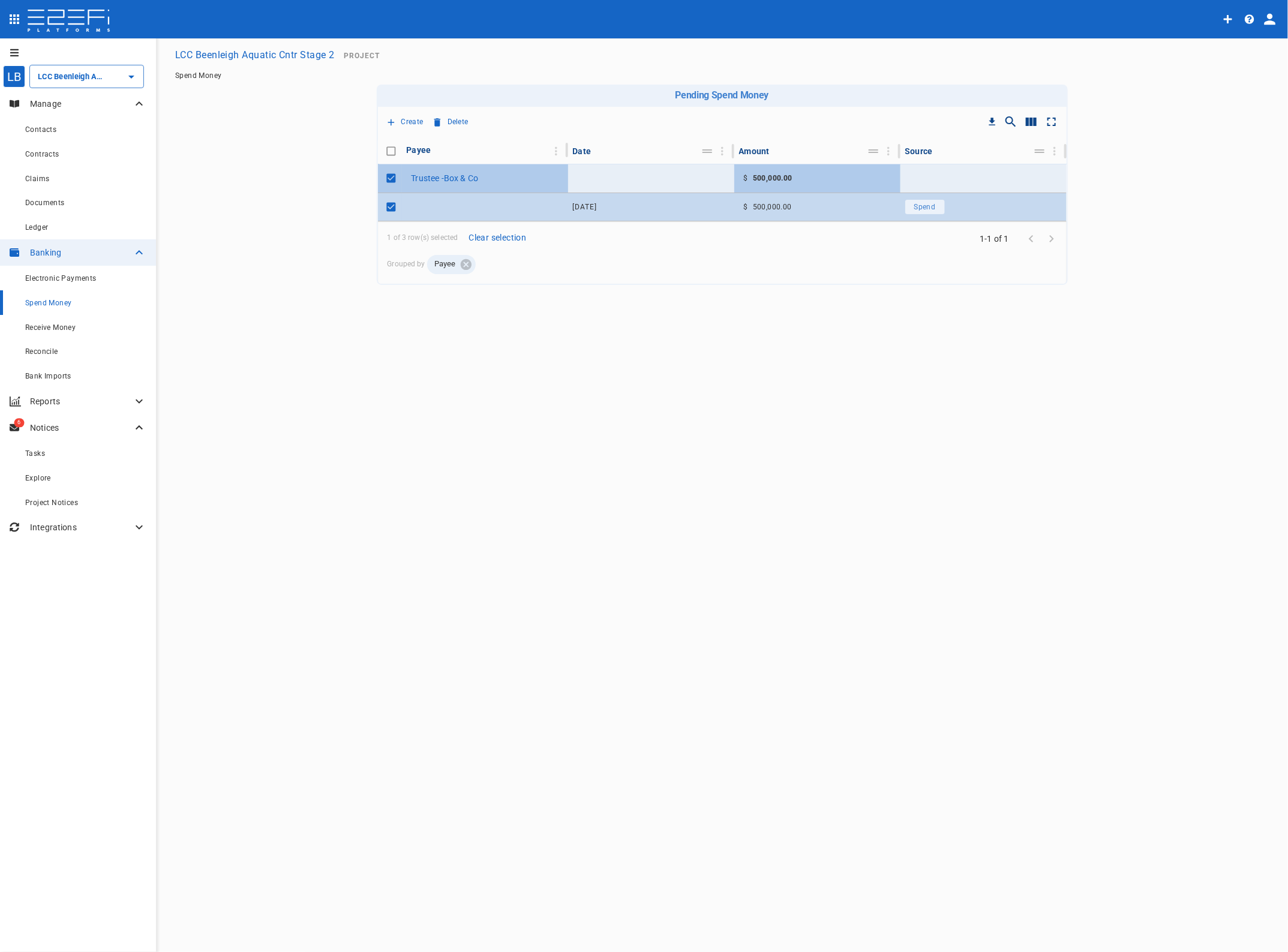
click at [389, 204] on input "Toggle select row" at bounding box center [391, 207] width 17 height 17
checkbox input "false"
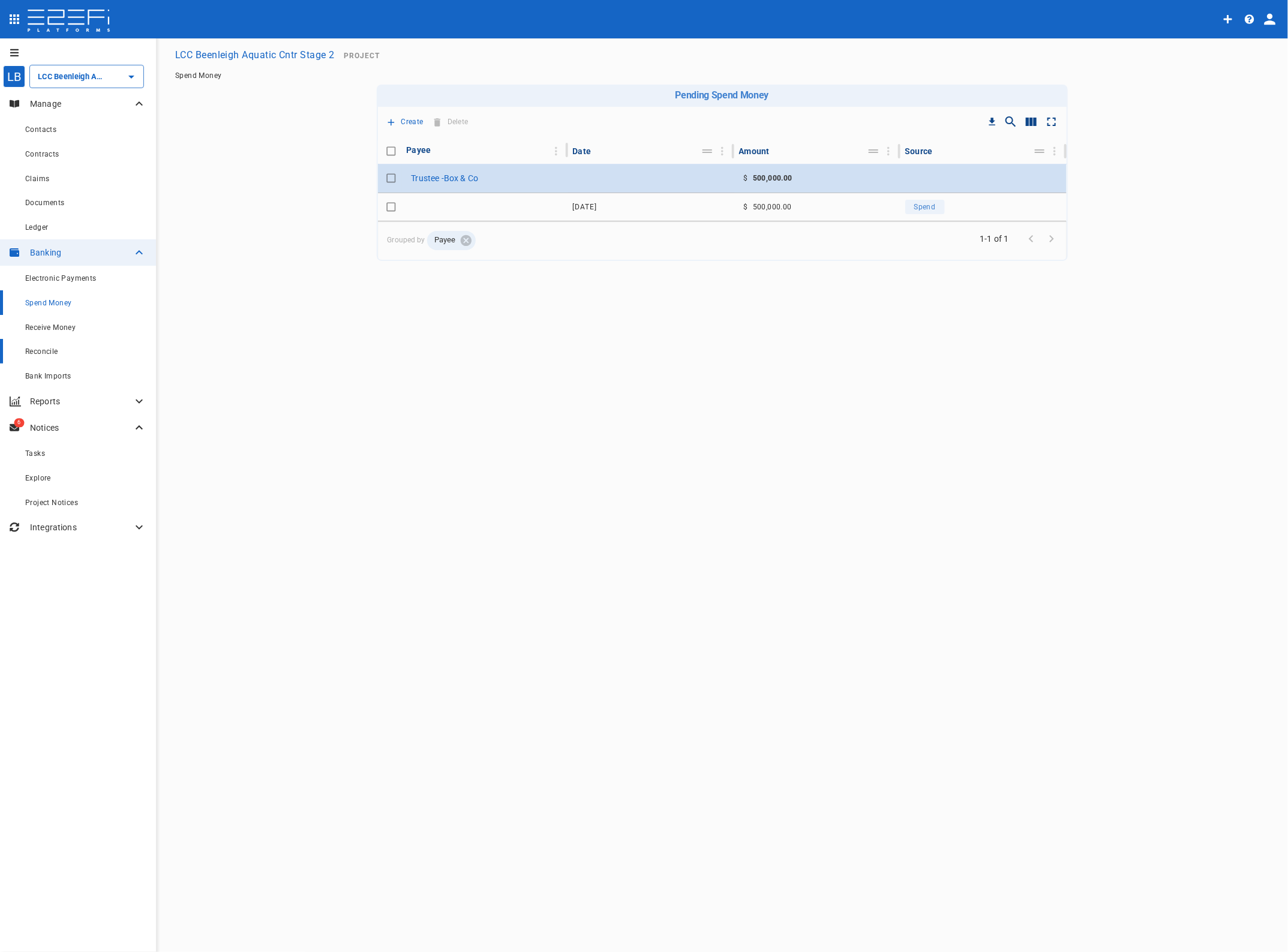
click at [42, 352] on span "Reconcile" at bounding box center [41, 351] width 33 height 8
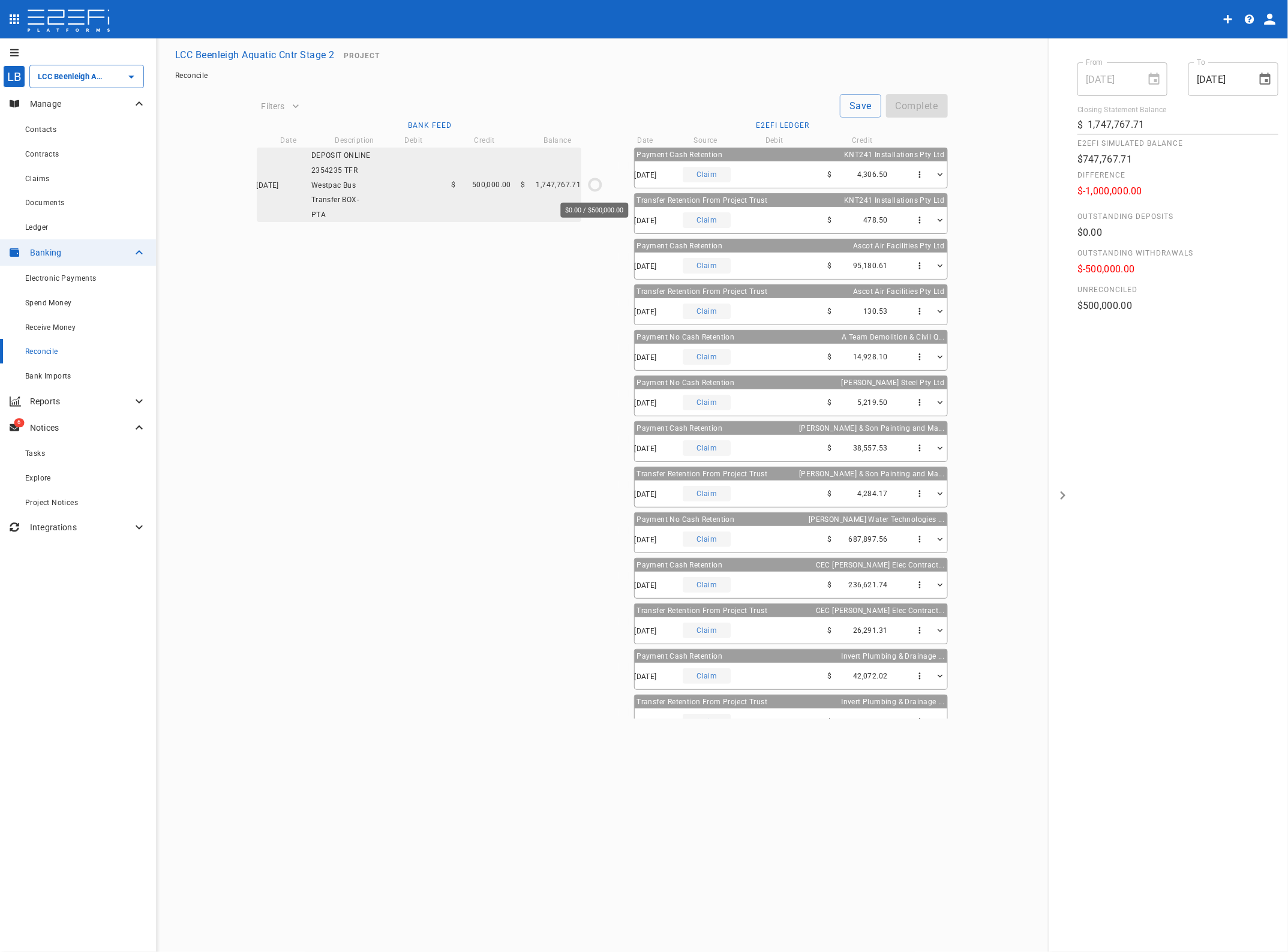
click at [589, 186] on circle "$0.00 / $500,000.00" at bounding box center [595, 185] width 12 height 12
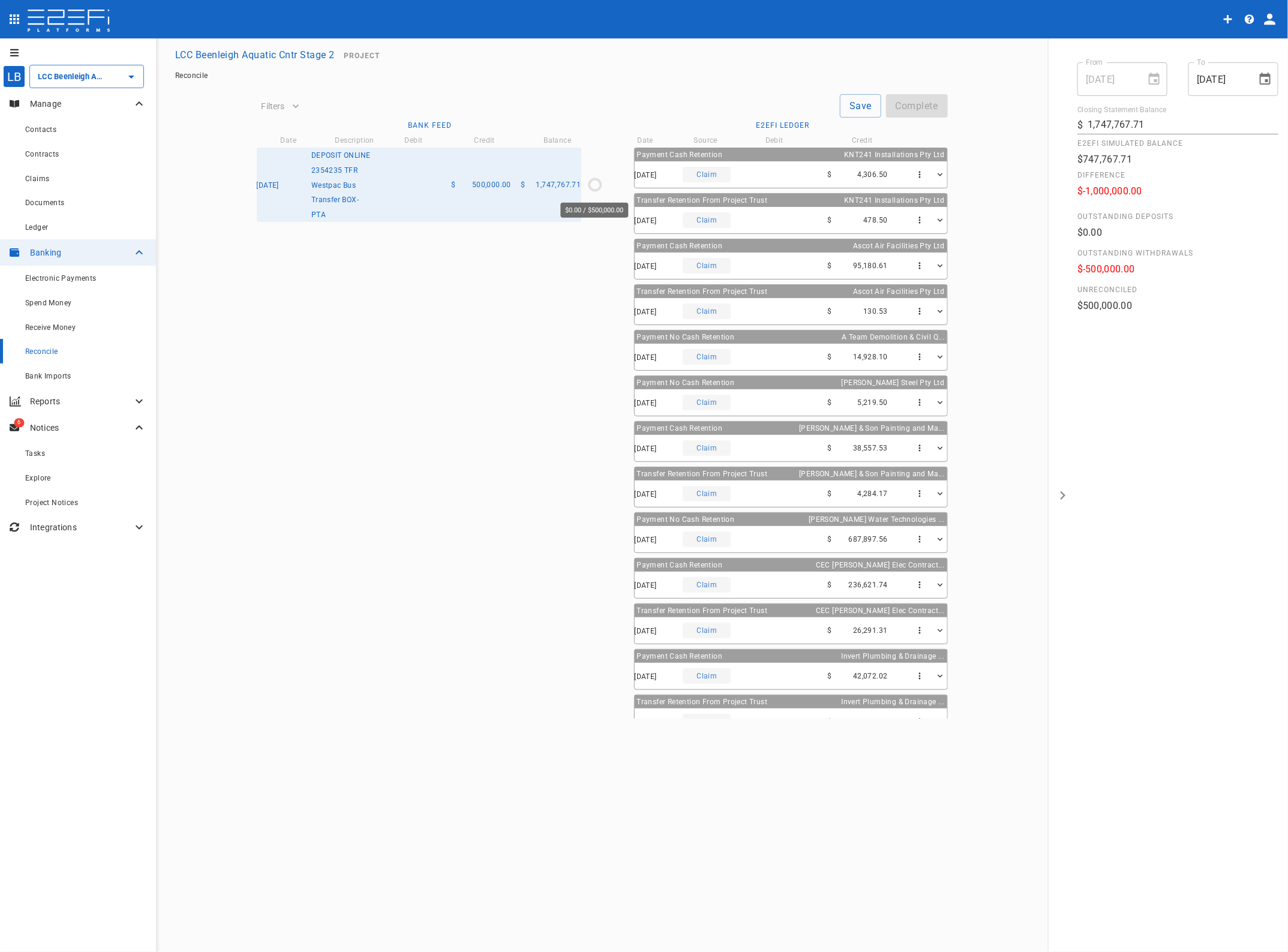
click at [598, 182] on icon "$0.00 / $500,000.00" at bounding box center [595, 185] width 18 height 18
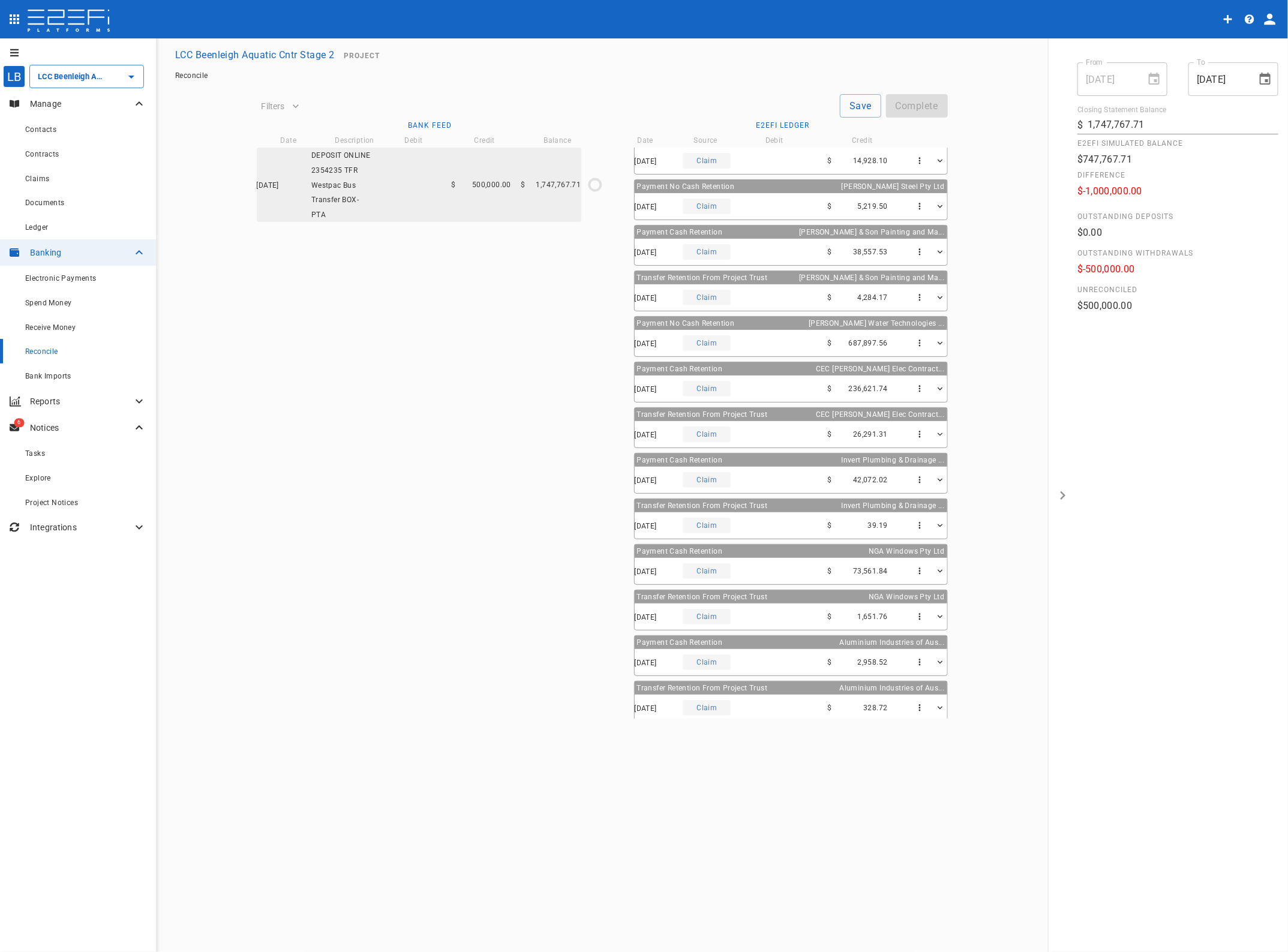
scroll to position [387, 0]
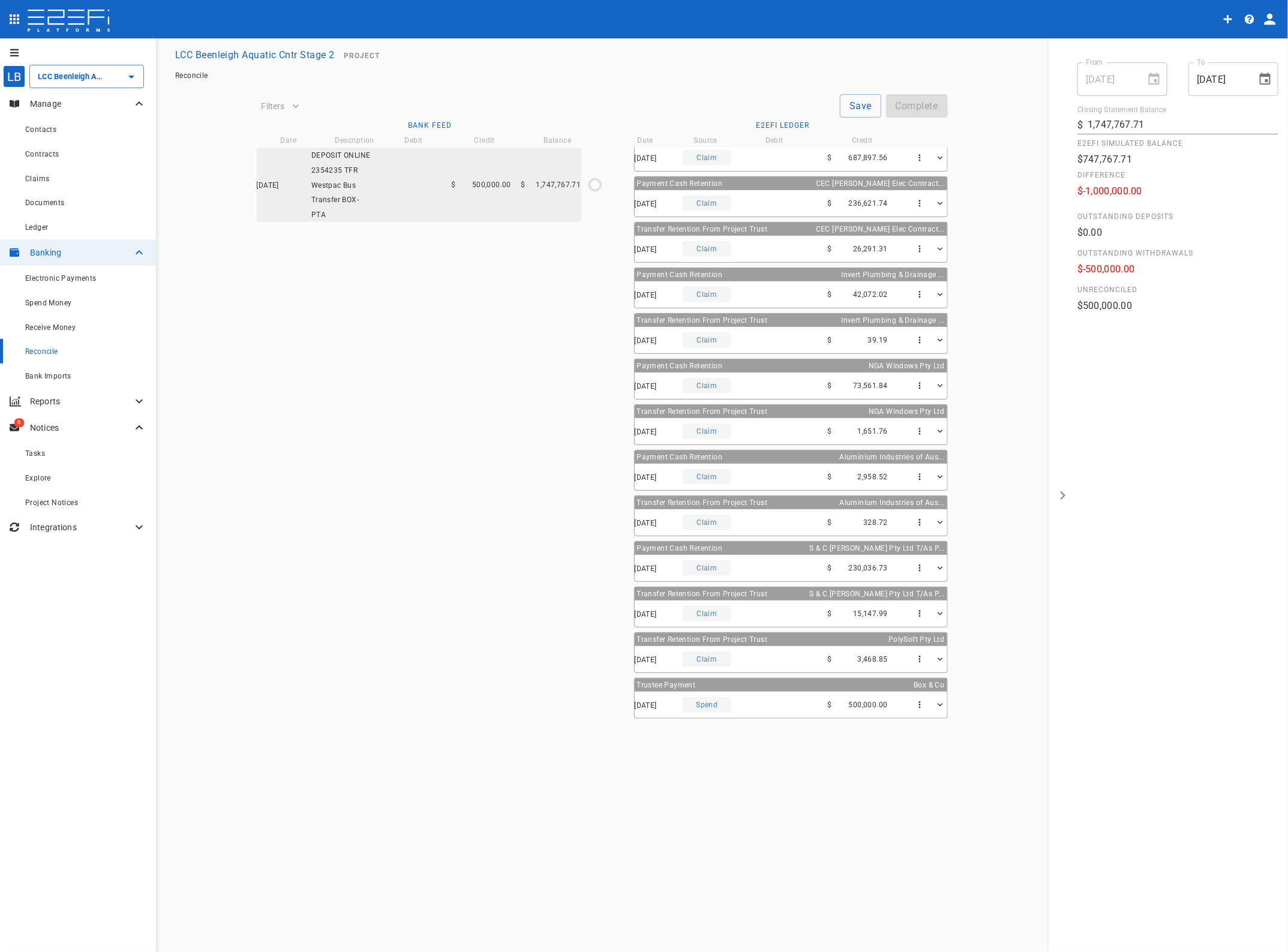
click at [906, 702] on button "button" at bounding box center [919, 704] width 26 height 26
click at [910, 702] on div at bounding box center [644, 476] width 1288 height 952
click at [914, 702] on icon "button" at bounding box center [919, 705] width 10 height 10
click at [907, 728] on span "Edit Payment" at bounding box center [930, 729] width 52 height 14
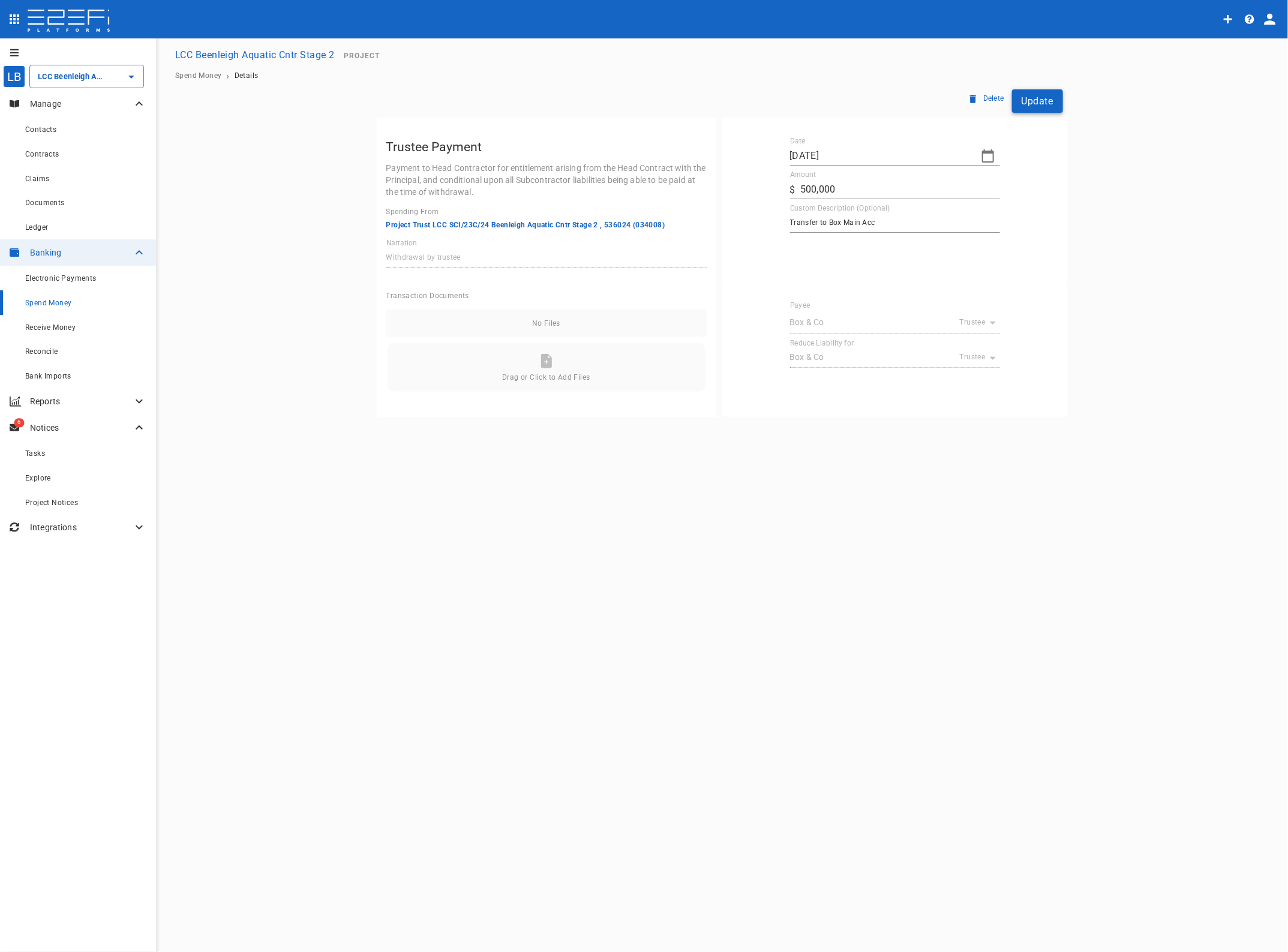
click at [1041, 100] on button "Update" at bounding box center [1037, 101] width 51 height 23
click at [49, 297] on div "Spend Money" at bounding box center [86, 302] width 121 height 15
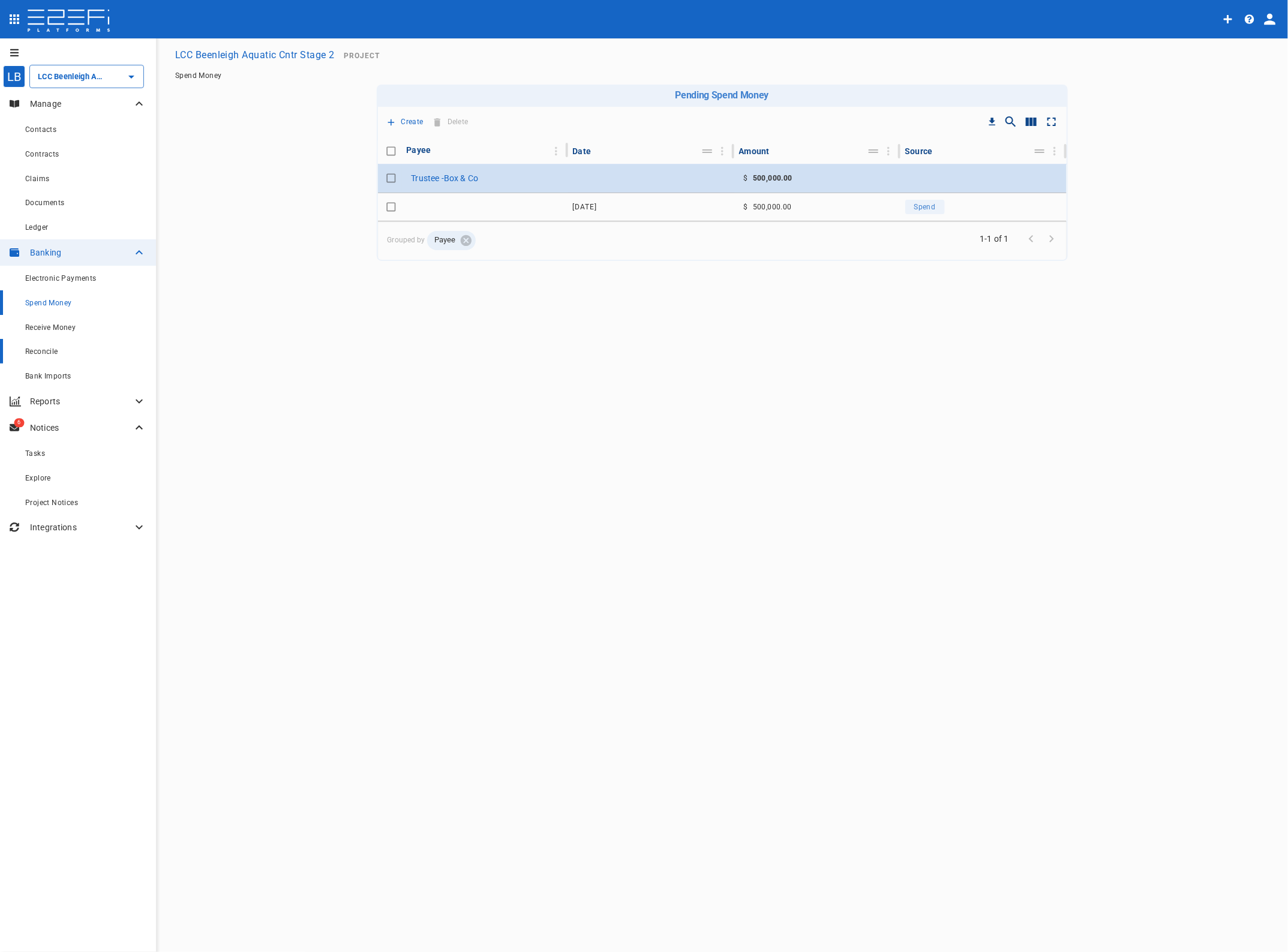
click at [40, 354] on span "Reconcile" at bounding box center [41, 351] width 33 height 8
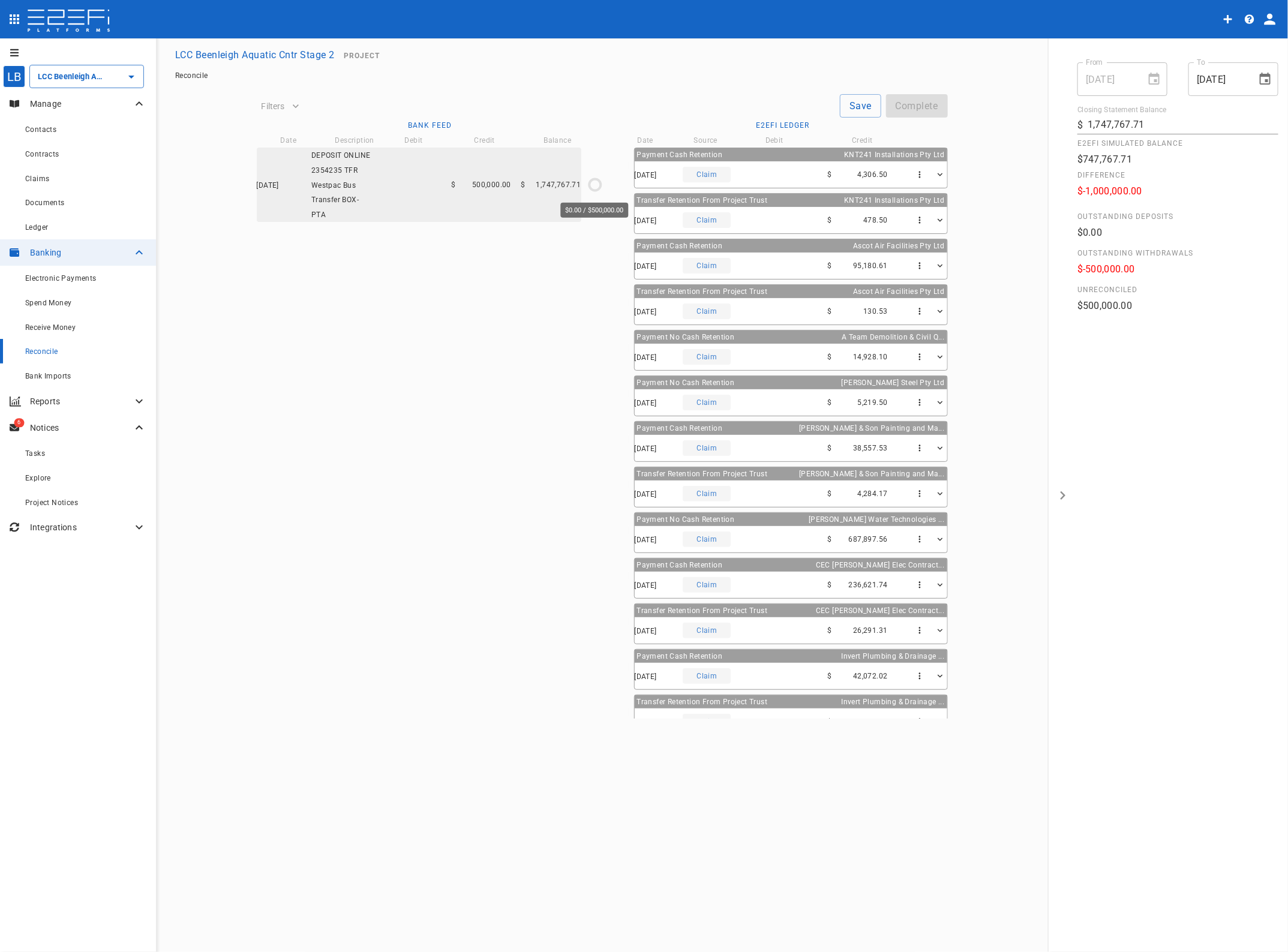
click at [590, 182] on circle "$0.00 / $500,000.00" at bounding box center [595, 185] width 12 height 12
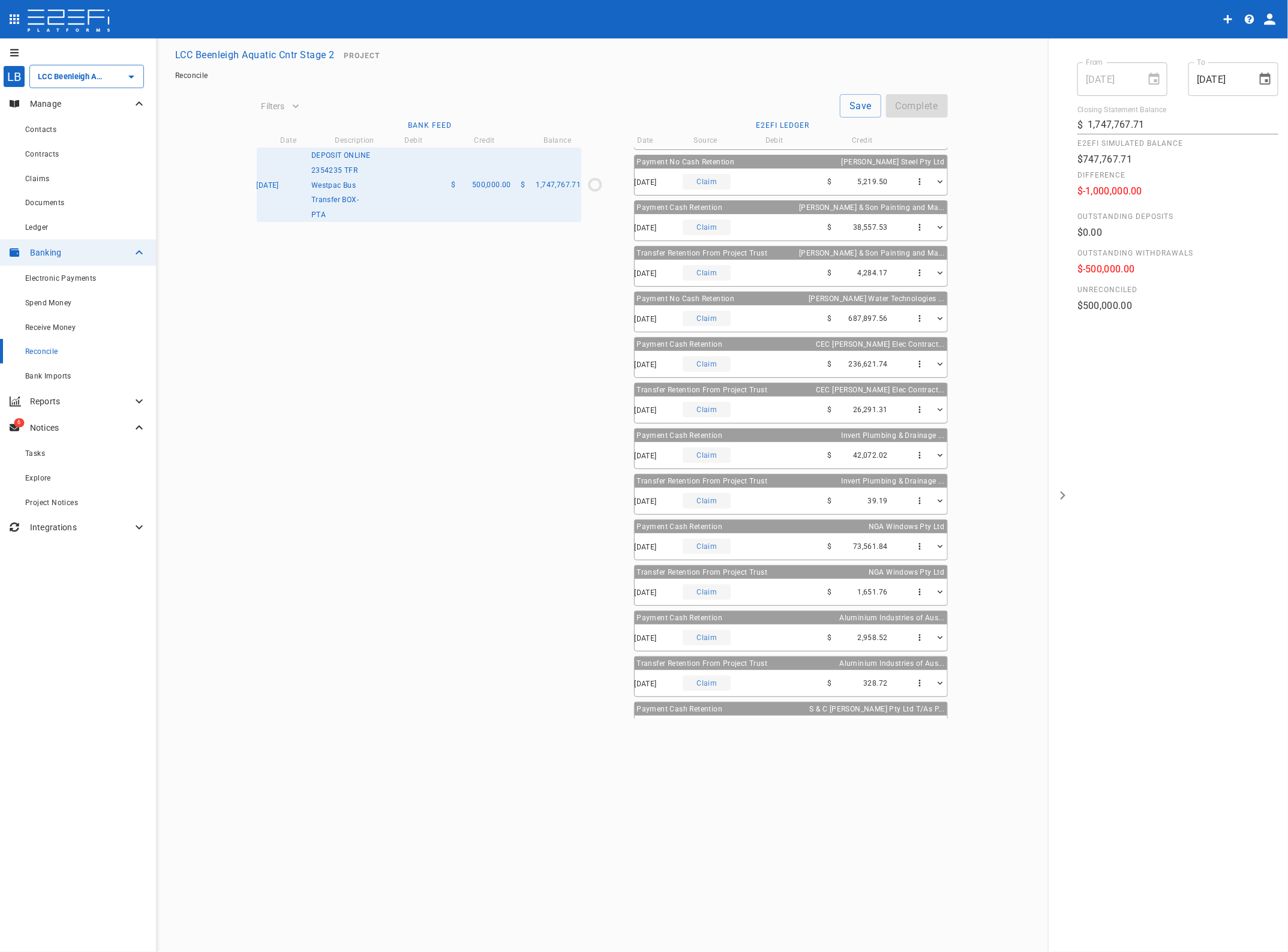
scroll to position [387, 0]
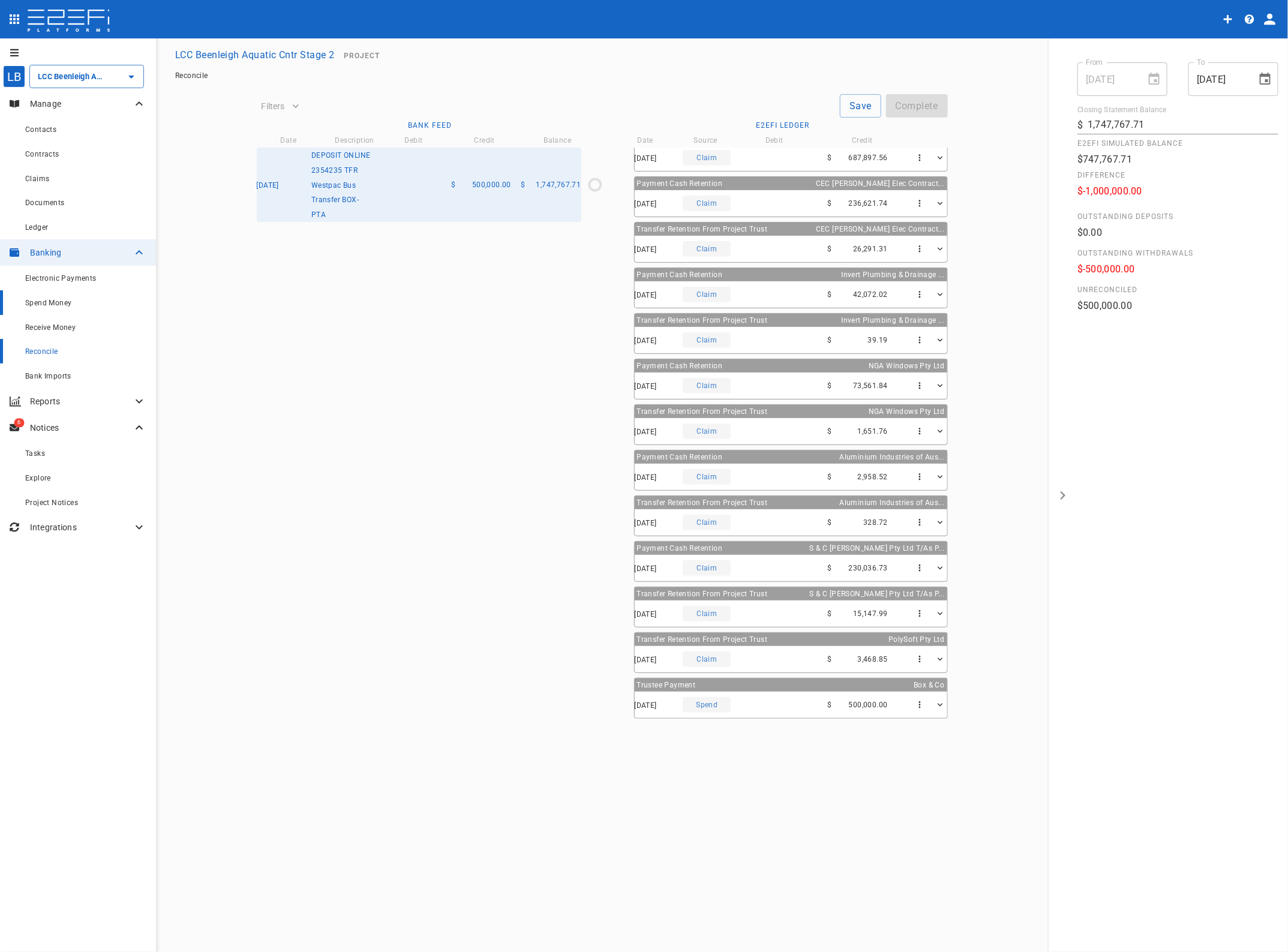
click at [53, 301] on span "Spend Money" at bounding box center [48, 302] width 46 height 8
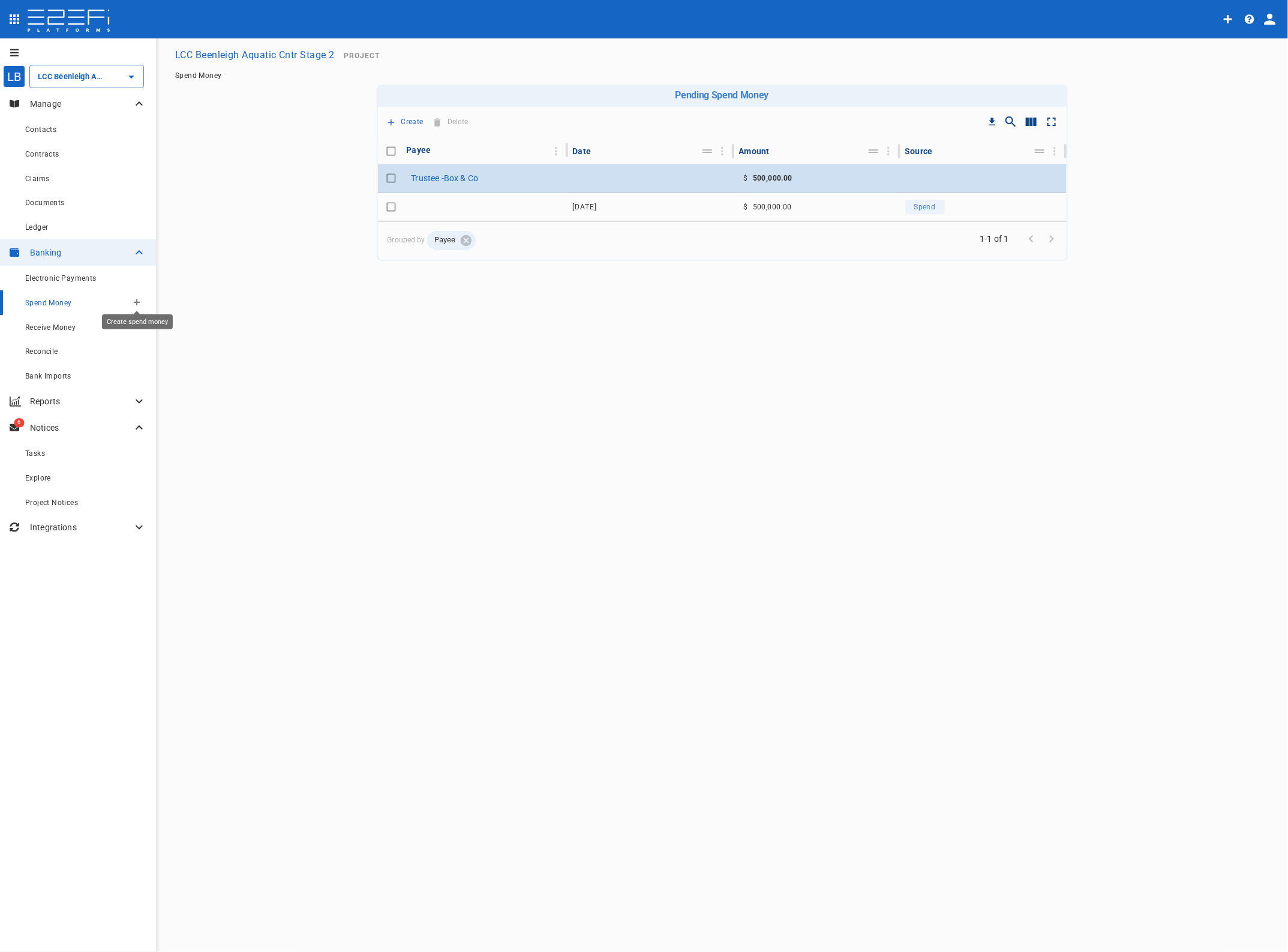
click at [136, 302] on icon "Create spend money" at bounding box center [137, 302] width 6 height 6
